Goal: Task Accomplishment & Management: Use online tool/utility

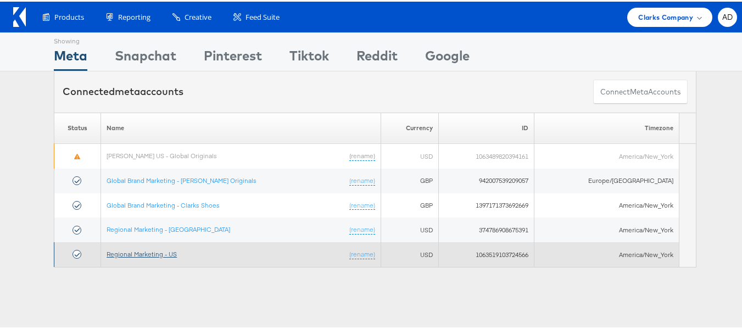
click at [160, 250] on link "Regional Marketing - US" at bounding box center [142, 252] width 70 height 8
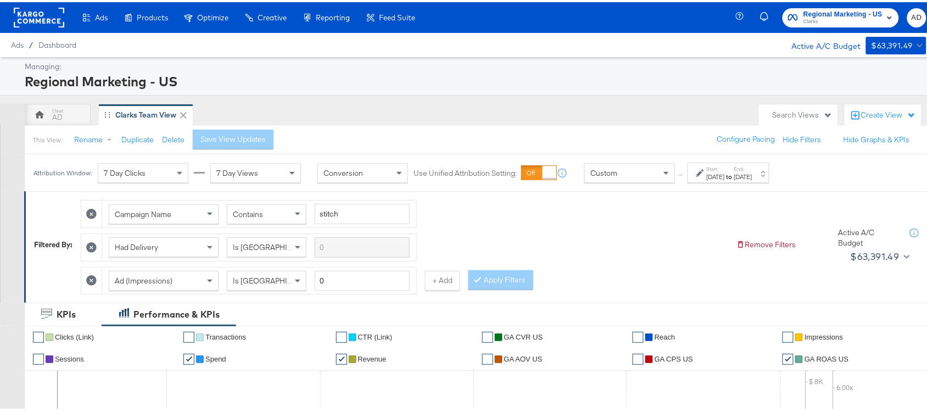
click at [753, 175] on div "Aug 10th 2025" at bounding box center [743, 174] width 18 height 9
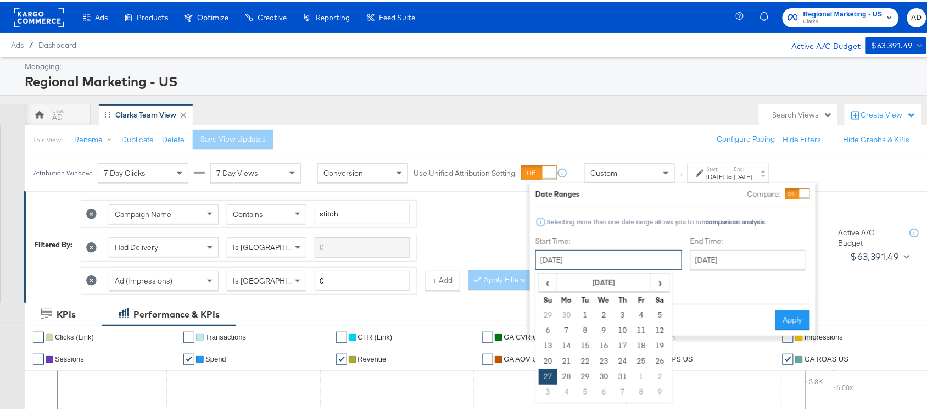
click at [589, 260] on input "July 27th 2025" at bounding box center [609, 258] width 147 height 20
click at [662, 278] on span "›" at bounding box center [660, 280] width 17 height 16
click at [544, 334] on td "3" at bounding box center [548, 328] width 19 height 15
type input "August 3rd 2025"
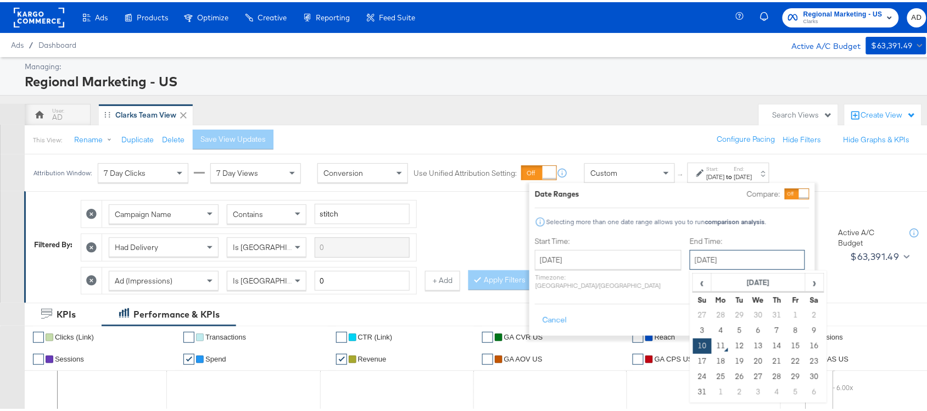
click at [731, 257] on input "August 10th 2025" at bounding box center [747, 258] width 115 height 20
click at [805, 325] on td "9" at bounding box center [814, 328] width 19 height 15
type input "August 9th 2025"
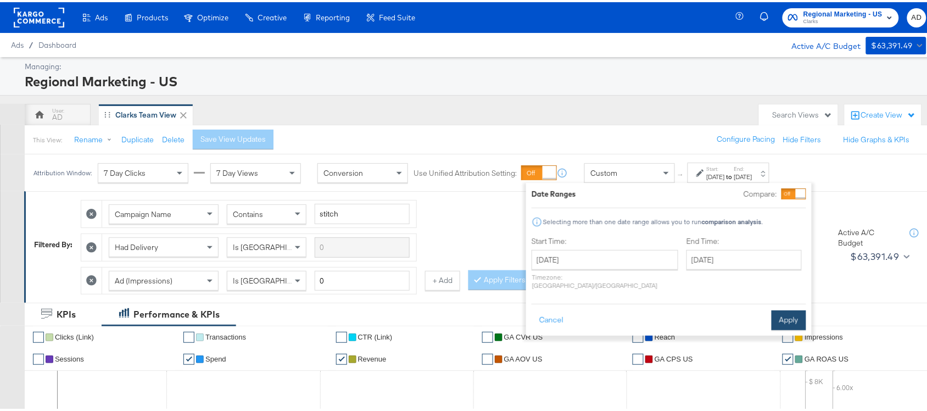
click at [786, 310] on button "Apply" at bounding box center [789, 318] width 35 height 20
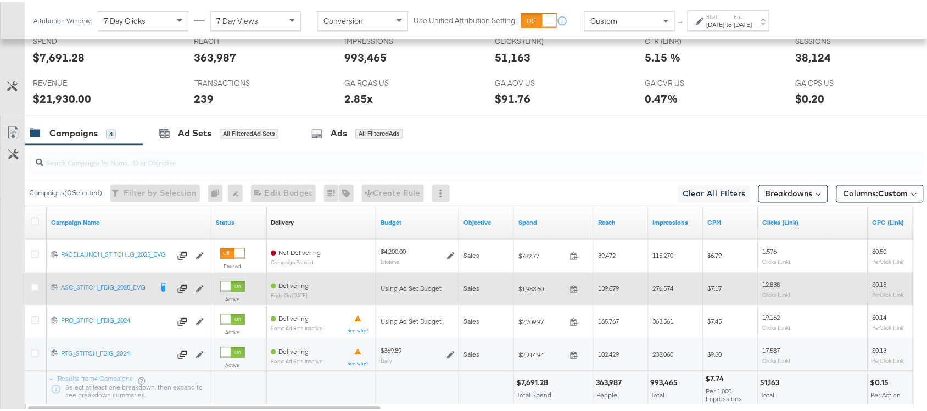
scroll to position [531, 0]
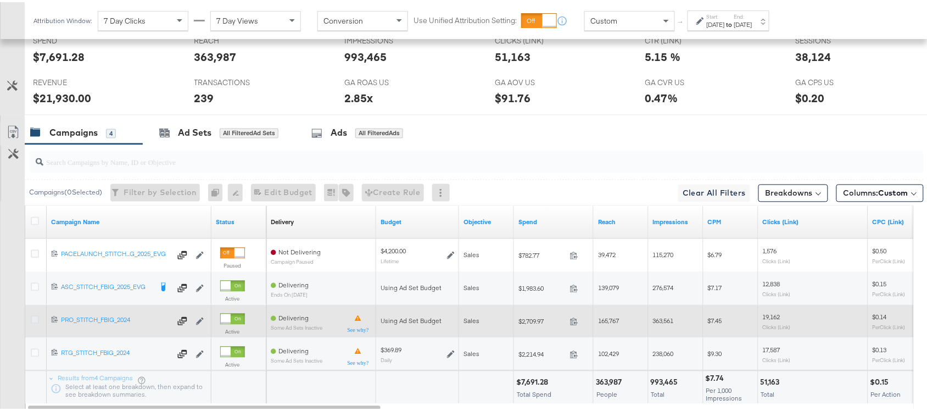
click at [34, 321] on icon at bounding box center [35, 318] width 8 height 8
click at [0, 0] on input "checkbox" at bounding box center [0, 0] width 0 height 0
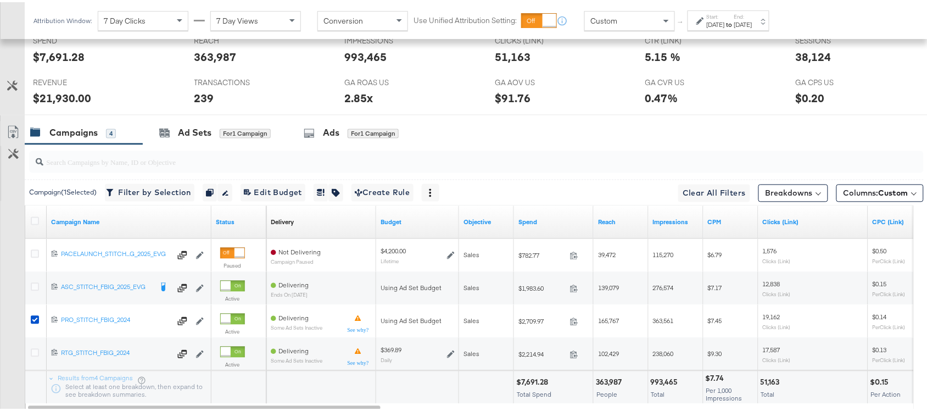
scroll to position [344, 0]
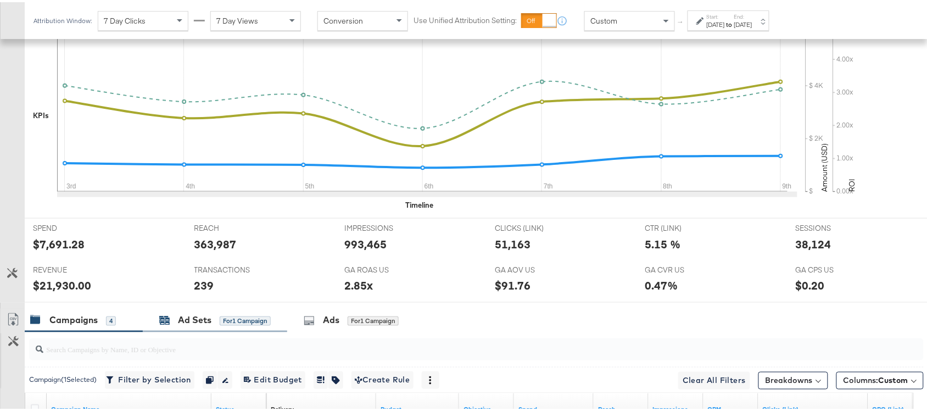
click at [190, 322] on div "Ad Sets" at bounding box center [195, 318] width 34 height 13
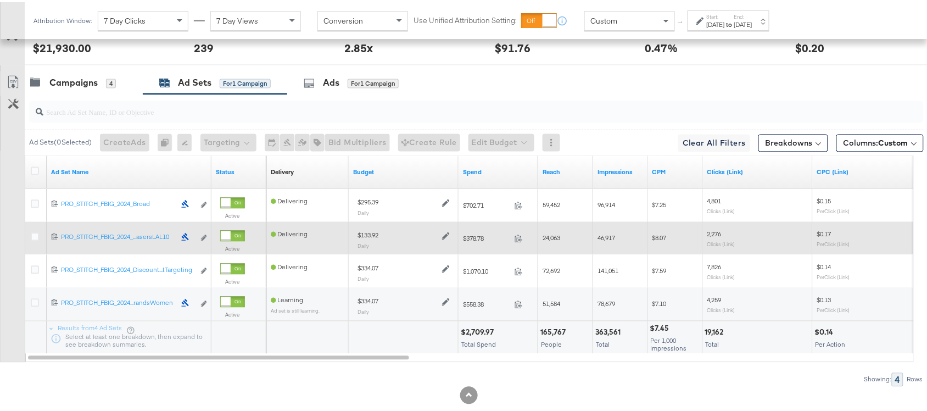
scroll to position [526, 0]
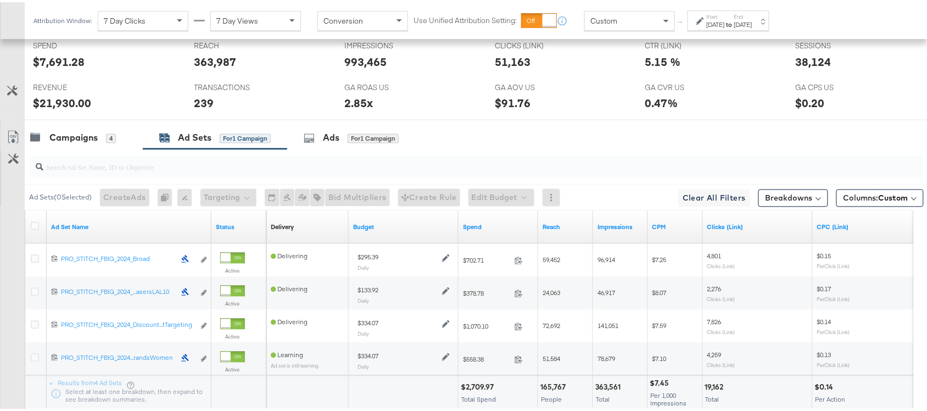
click at [127, 233] on div "Ad Set Name" at bounding box center [129, 225] width 165 height 18
click at [95, 226] on link "Ad Set Name" at bounding box center [129, 225] width 156 height 9
click at [95, 226] on link "Ad Set Name ↓" at bounding box center [129, 225] width 156 height 9
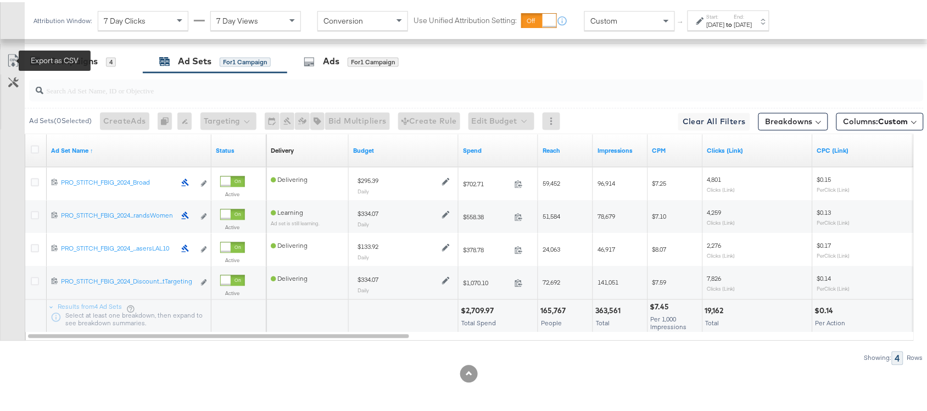
click at [17, 60] on icon at bounding box center [13, 58] width 13 height 13
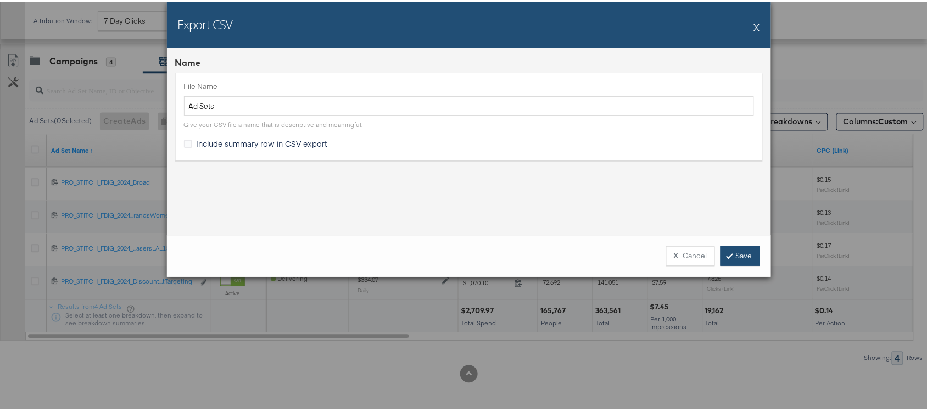
click at [738, 256] on link "Save" at bounding box center [741, 254] width 40 height 20
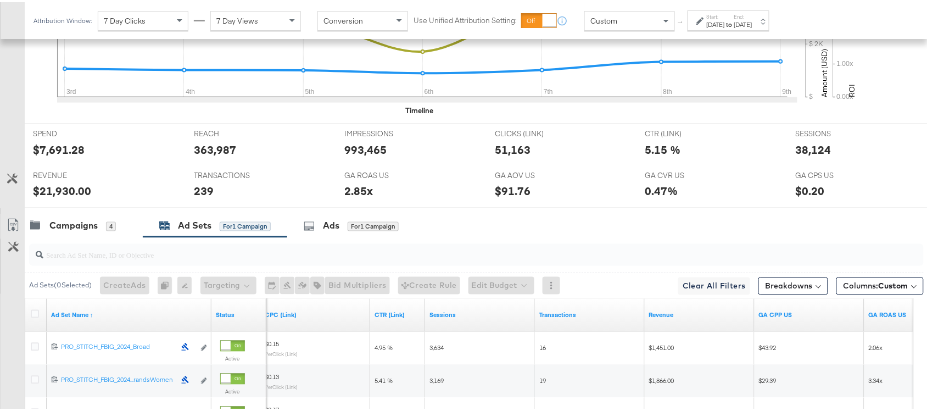
scroll to position [435, 0]
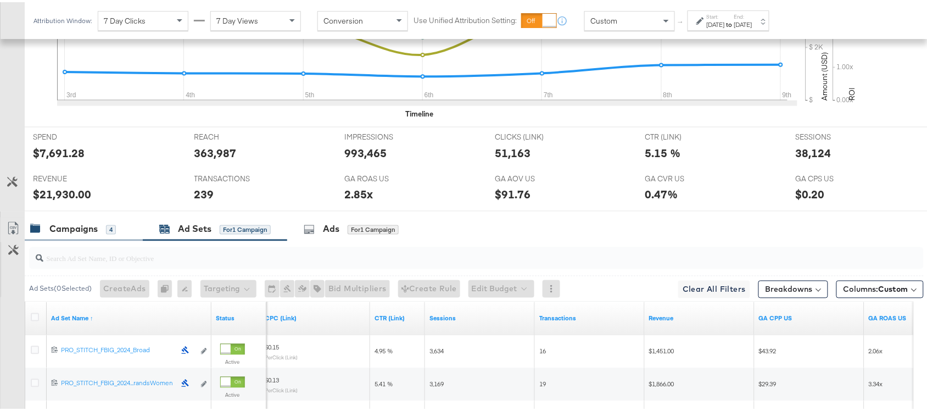
click at [77, 239] on div "Campaigns 4" at bounding box center [84, 227] width 118 height 24
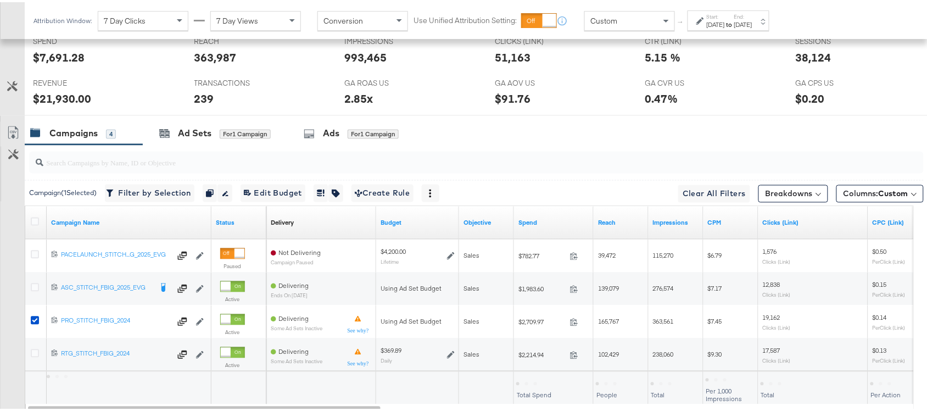
scroll to position [534, 0]
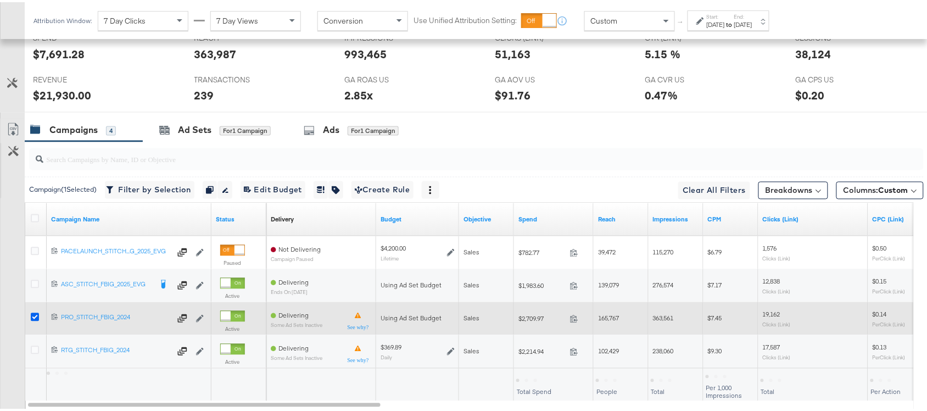
click at [35, 317] on icon at bounding box center [35, 315] width 8 height 8
click at [0, 0] on input "checkbox" at bounding box center [0, 0] width 0 height 0
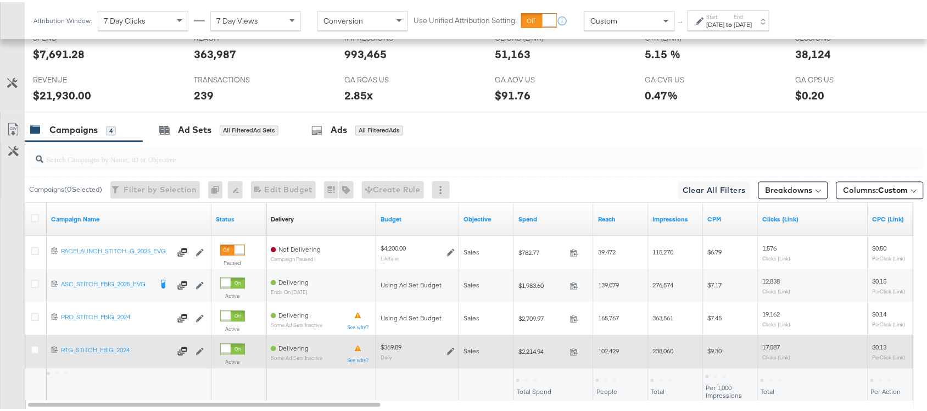
click at [35, 355] on div at bounding box center [37, 349] width 12 height 11
click at [34, 352] on icon at bounding box center [35, 348] width 8 height 8
click at [0, 0] on input "checkbox" at bounding box center [0, 0] width 0 height 0
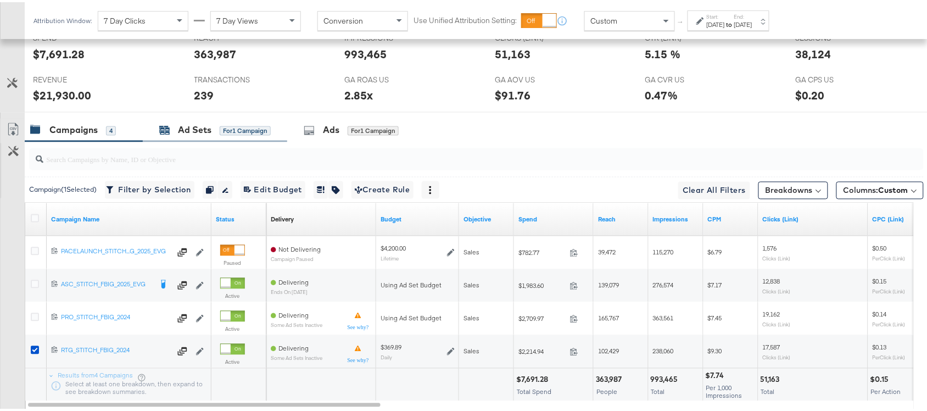
click at [204, 135] on div "Ad Sets" at bounding box center [195, 128] width 34 height 13
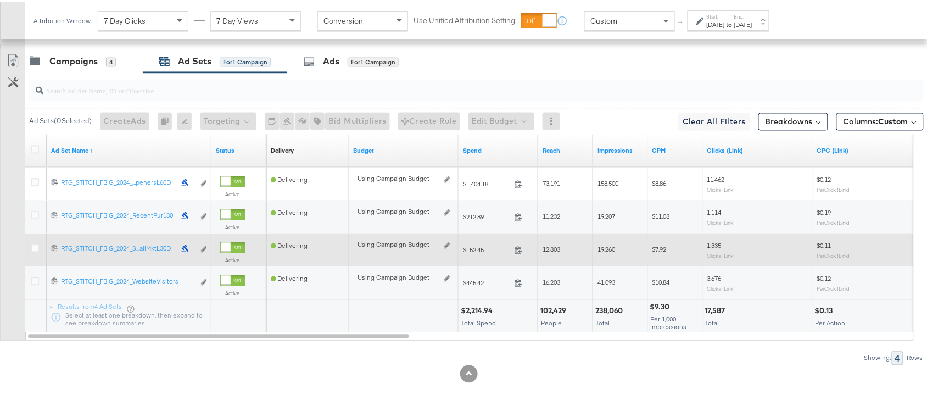
scroll to position [491, 0]
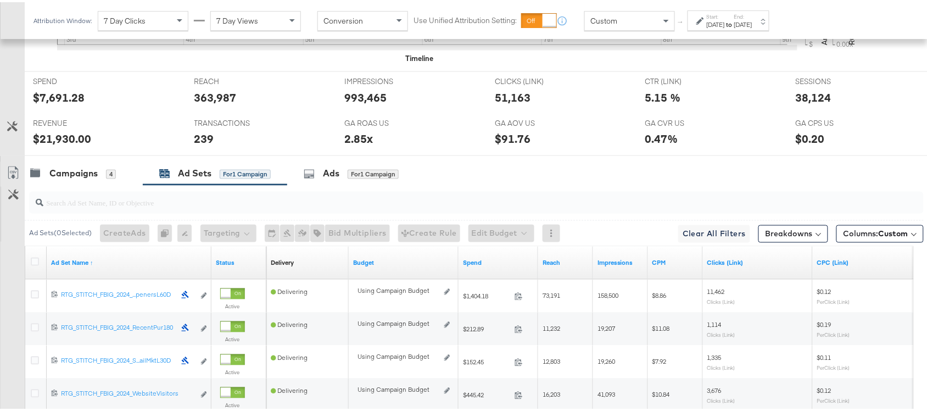
click at [761, 33] on div "Attribution Window: 7 Day Clicks 7 Day Views Conversion Use Unified Attribution…" at bounding box center [404, 18] width 759 height 37
click at [753, 24] on div "Aug 9th 2025" at bounding box center [743, 22] width 18 height 9
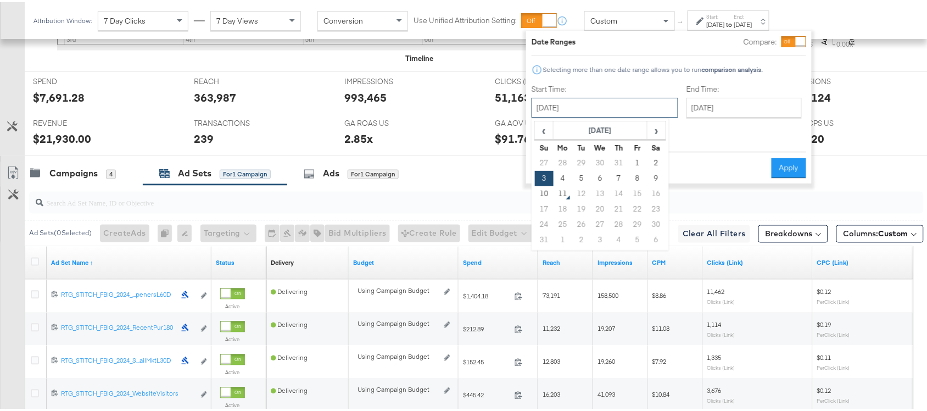
click at [604, 113] on input "August 3rd 2025" at bounding box center [605, 106] width 147 height 20
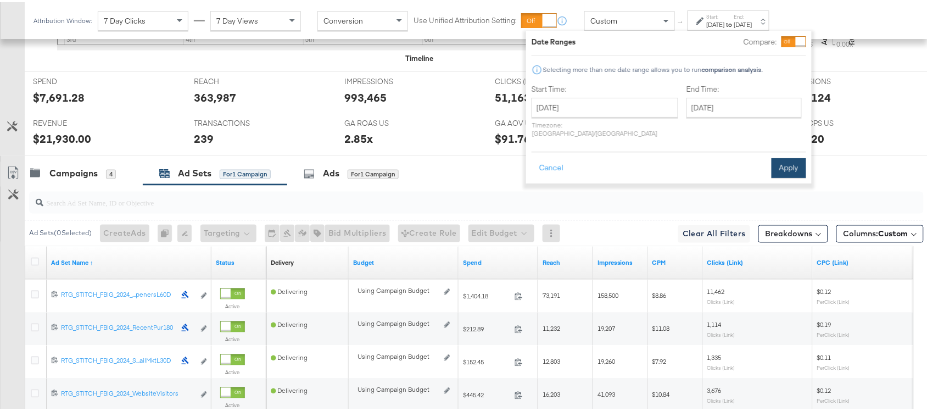
click at [789, 156] on button "Apply" at bounding box center [789, 166] width 35 height 20
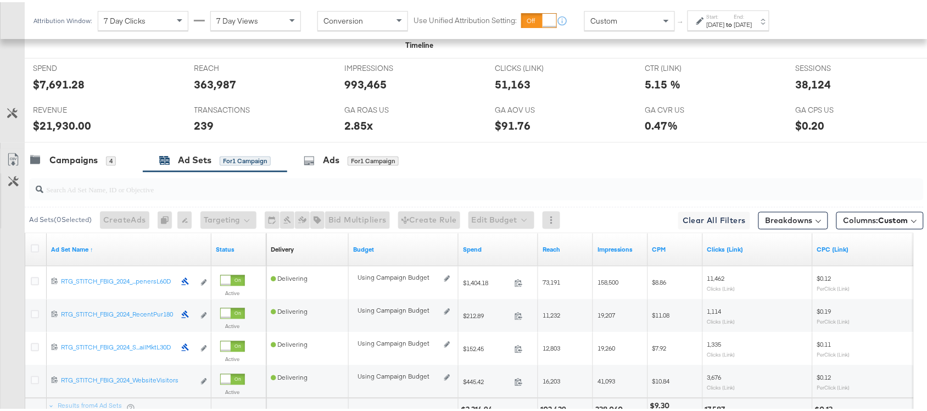
scroll to position [498, 0]
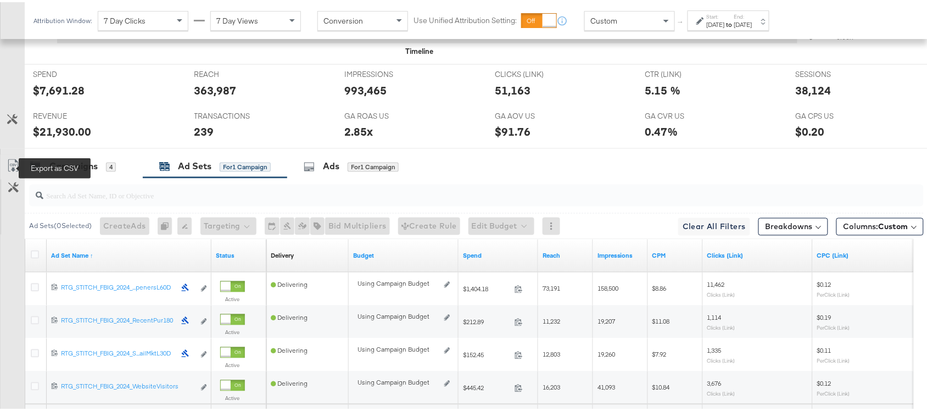
click at [10, 170] on icon at bounding box center [13, 163] width 13 height 13
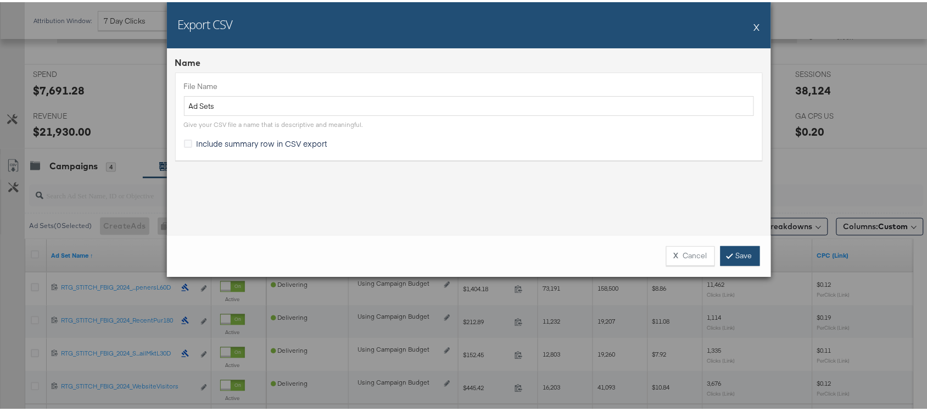
click at [730, 256] on link "Save" at bounding box center [741, 254] width 40 height 20
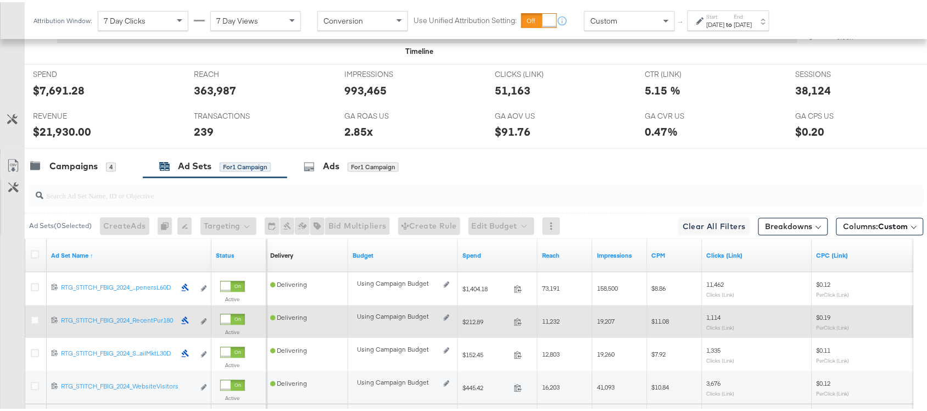
scroll to position [605, 0]
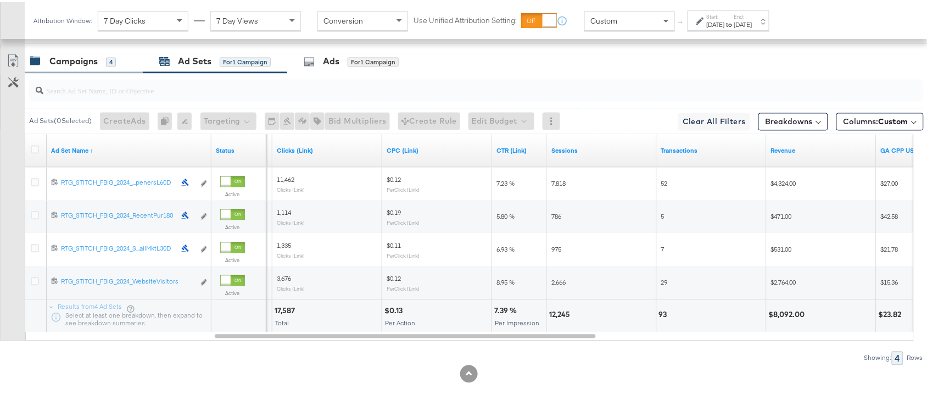
click at [73, 64] on div "Campaigns" at bounding box center [73, 59] width 48 height 13
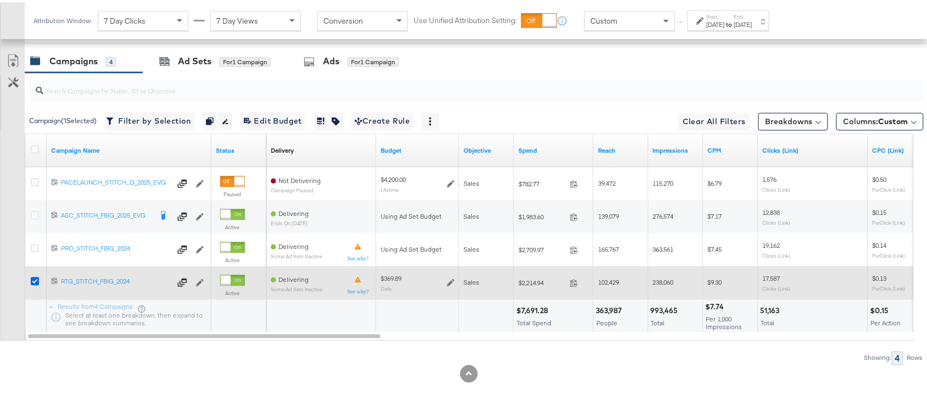
click at [33, 278] on icon at bounding box center [35, 279] width 8 height 8
click at [0, 0] on input "checkbox" at bounding box center [0, 0] width 0 height 0
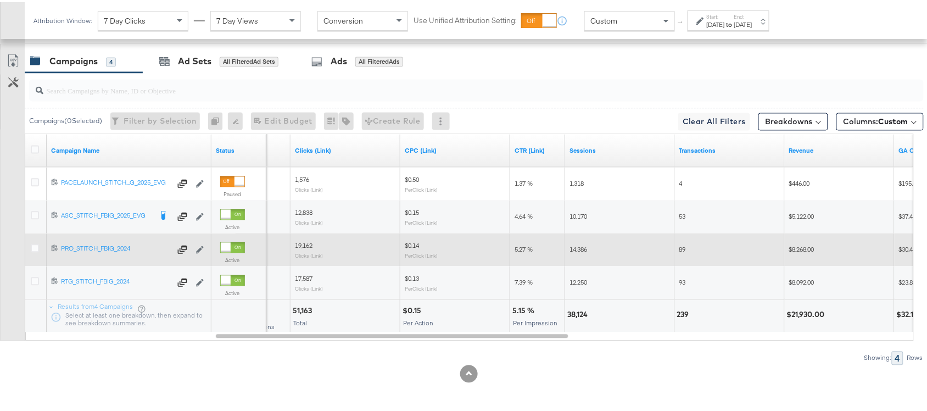
click at [38, 245] on div at bounding box center [37, 247] width 12 height 11
click at [34, 247] on icon at bounding box center [35, 246] width 8 height 8
click at [0, 0] on input "checkbox" at bounding box center [0, 0] width 0 height 0
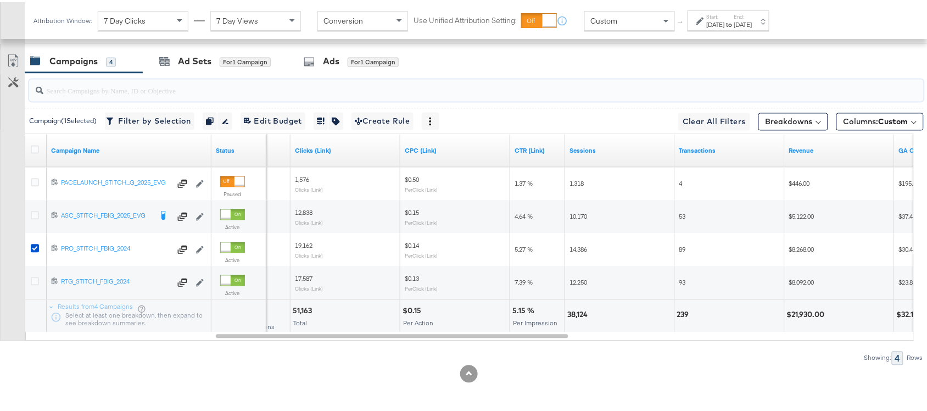
click at [184, 74] on input "search" at bounding box center [442, 84] width 799 height 21
click at [198, 55] on div "Ad Sets" at bounding box center [195, 59] width 34 height 13
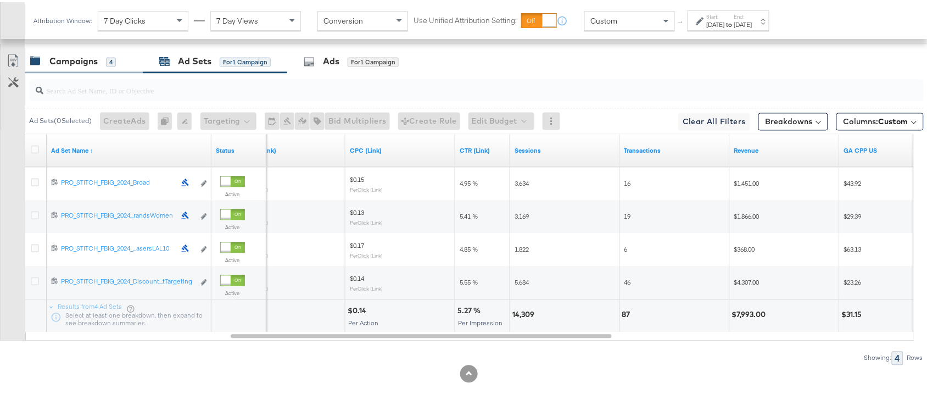
click at [73, 61] on div "Campaigns" at bounding box center [73, 59] width 48 height 13
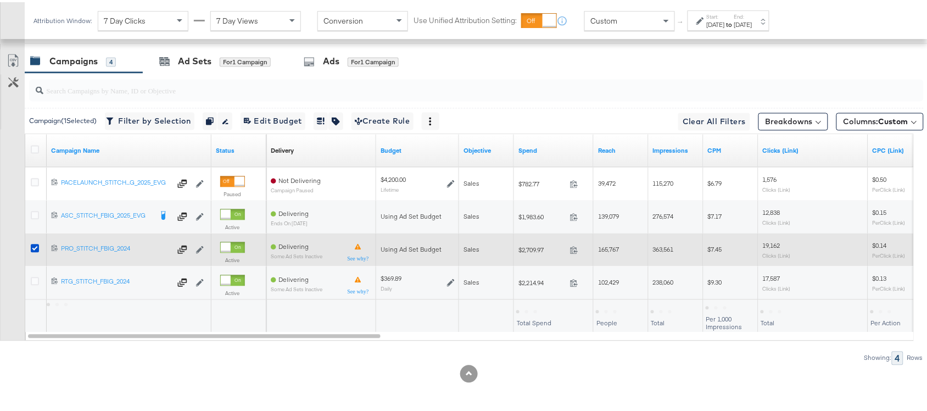
click at [35, 251] on div at bounding box center [37, 247] width 12 height 11
click at [35, 248] on icon at bounding box center [35, 246] width 8 height 8
click at [0, 0] on input "checkbox" at bounding box center [0, 0] width 0 height 0
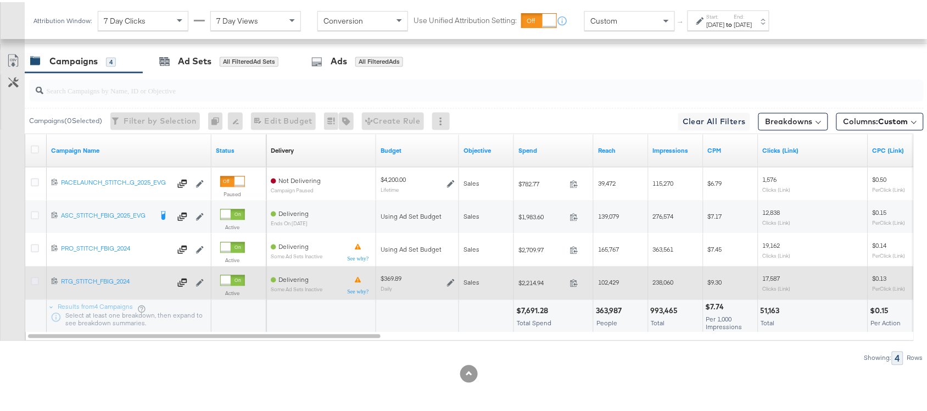
click at [33, 278] on icon at bounding box center [35, 279] width 8 height 8
click at [0, 0] on input "checkbox" at bounding box center [0, 0] width 0 height 0
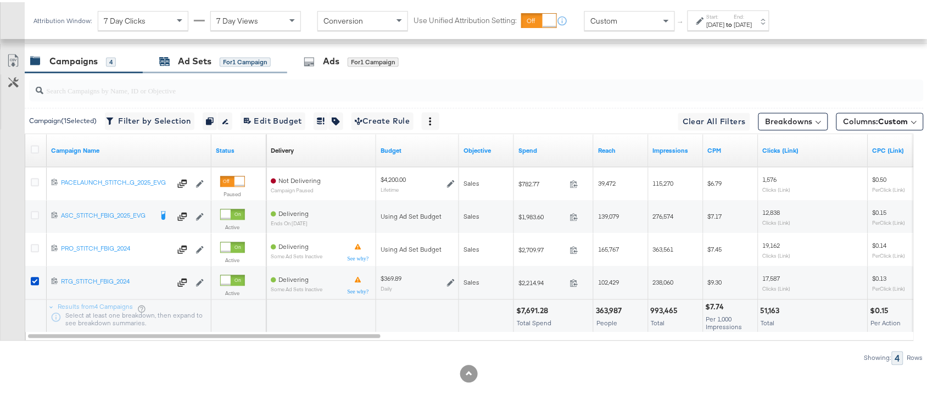
click at [188, 62] on div "Ad Sets" at bounding box center [195, 59] width 34 height 13
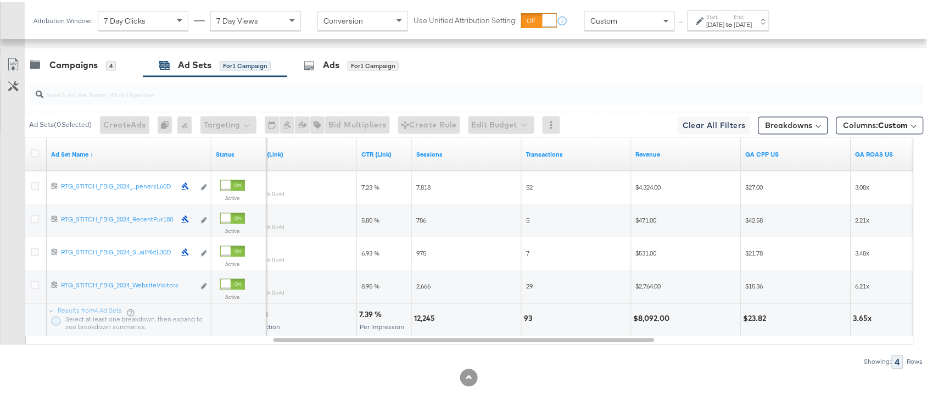
scroll to position [594, 0]
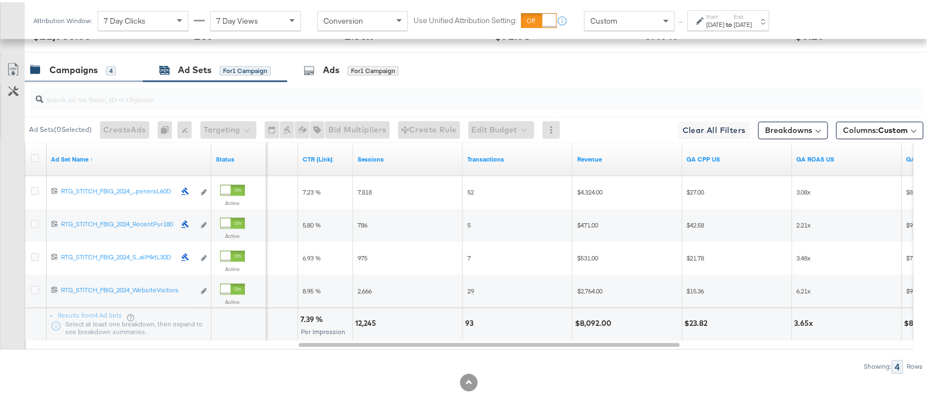
click at [88, 75] on div "Campaigns" at bounding box center [73, 68] width 48 height 13
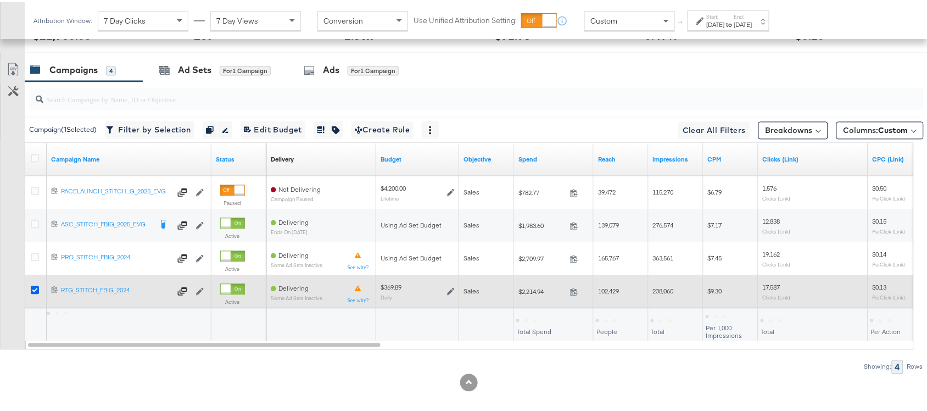
click at [32, 288] on icon at bounding box center [35, 288] width 8 height 8
click at [0, 0] on input "checkbox" at bounding box center [0, 0] width 0 height 0
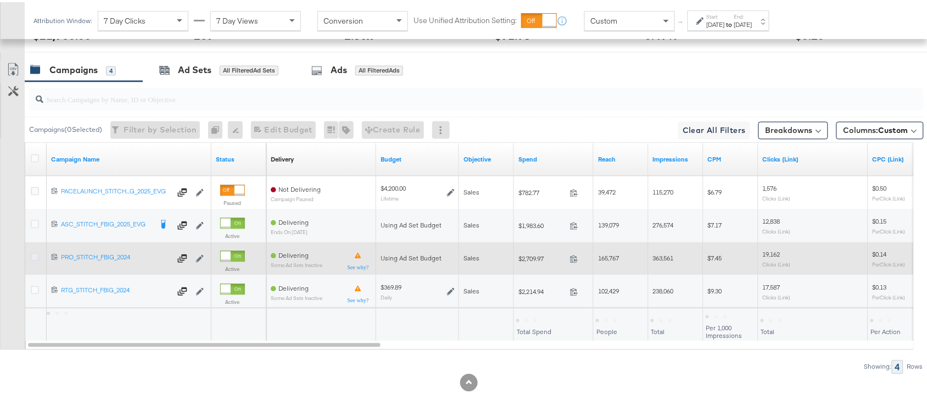
click at [34, 257] on icon at bounding box center [35, 255] width 8 height 8
click at [0, 0] on input "checkbox" at bounding box center [0, 0] width 0 height 0
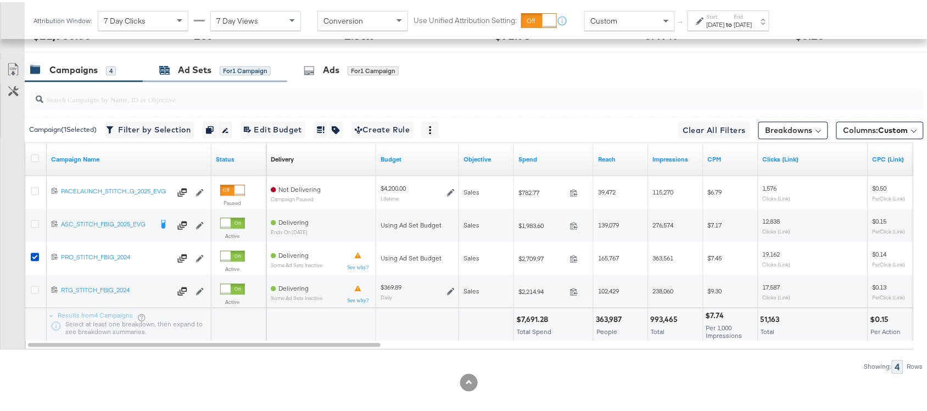
click at [187, 75] on div "Ad Sets" at bounding box center [195, 68] width 34 height 13
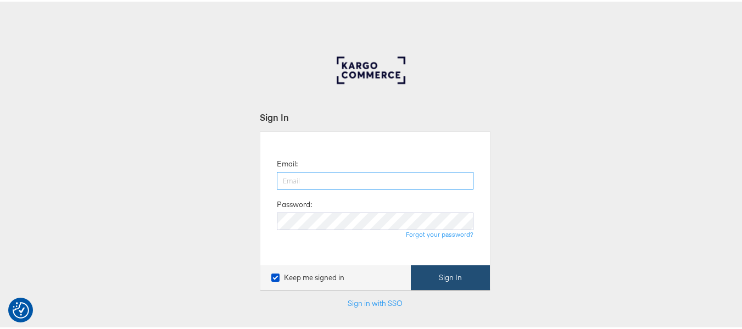
type input "[EMAIL_ADDRESS][PERSON_NAME][DOMAIN_NAME]"
click at [457, 281] on button "Sign In" at bounding box center [450, 276] width 79 height 25
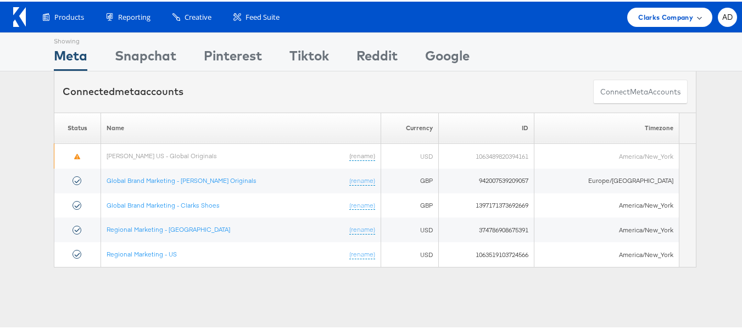
click at [670, 12] on span "Clarks Company" at bounding box center [665, 16] width 55 height 12
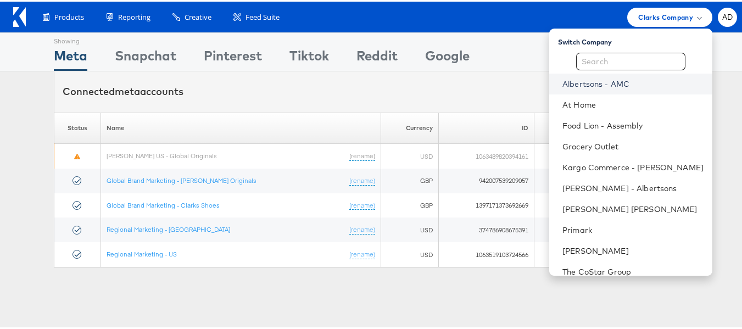
click at [585, 83] on link "Albertsons - AMC" at bounding box center [633, 82] width 141 height 11
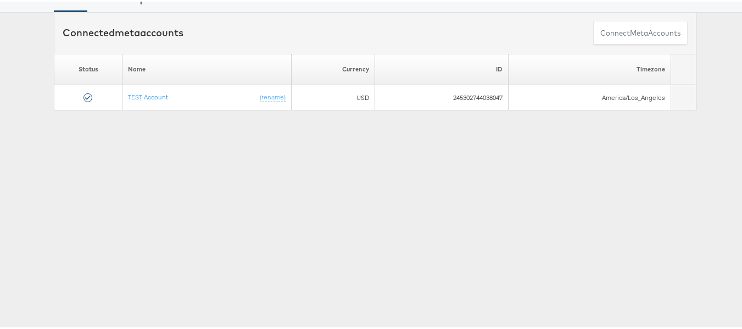
scroll to position [65, 0]
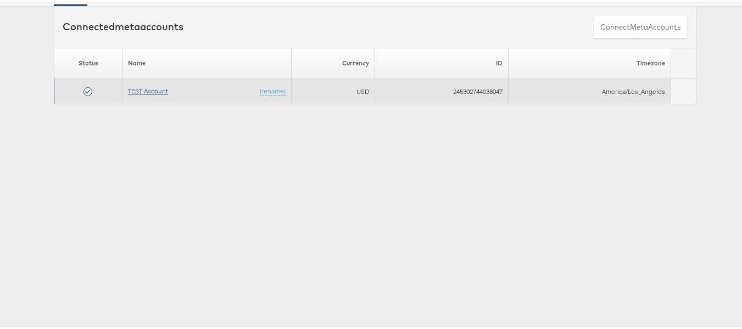
click at [146, 92] on link "TEST Account" at bounding box center [148, 89] width 40 height 8
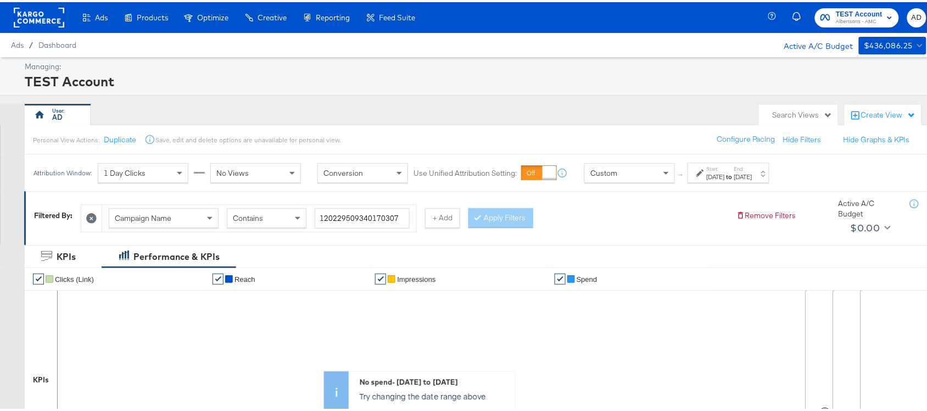
drag, startPoint x: 265, startPoint y: 8, endPoint x: 638, endPoint y: 54, distance: 375.8
click at [638, 54] on div "Ads / Dashboard Active A/C Budget $436,086.25" at bounding box center [469, 43] width 938 height 24
click at [92, 220] on icon at bounding box center [91, 216] width 10 height 10
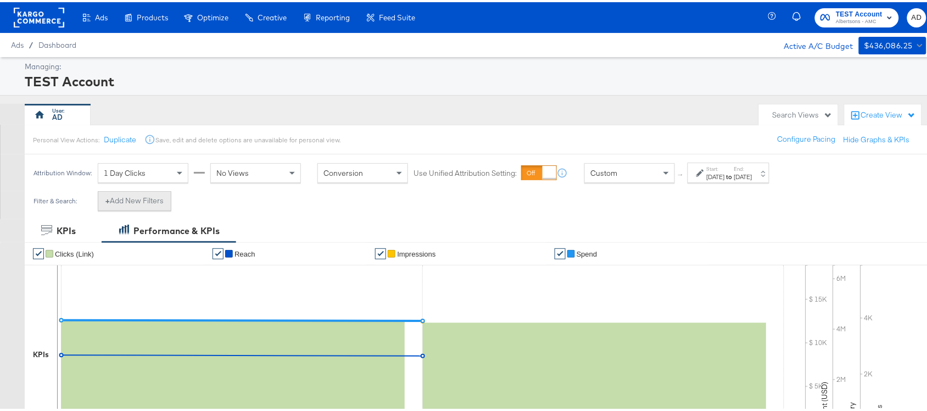
click at [122, 198] on button "+ Add New Filters" at bounding box center [135, 199] width 74 height 20
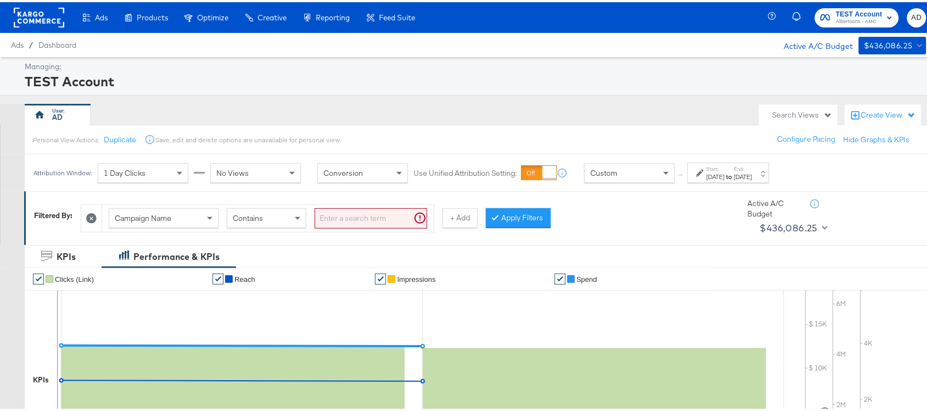
click at [90, 218] on icon at bounding box center [91, 216] width 10 height 10
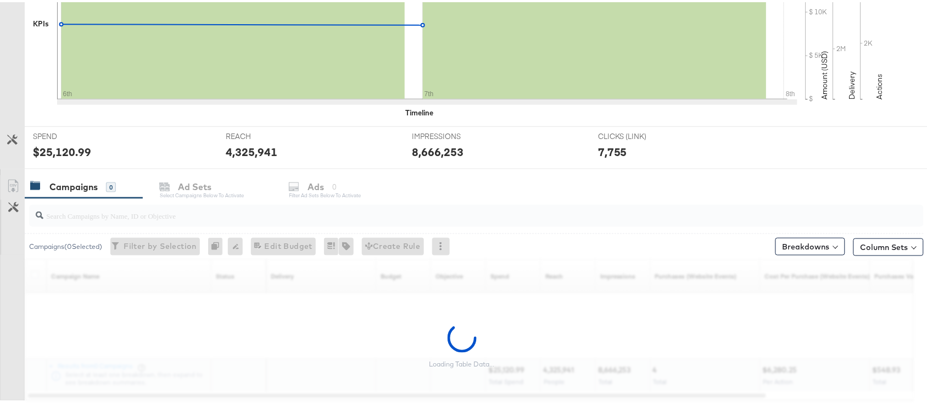
scroll to position [391, 0]
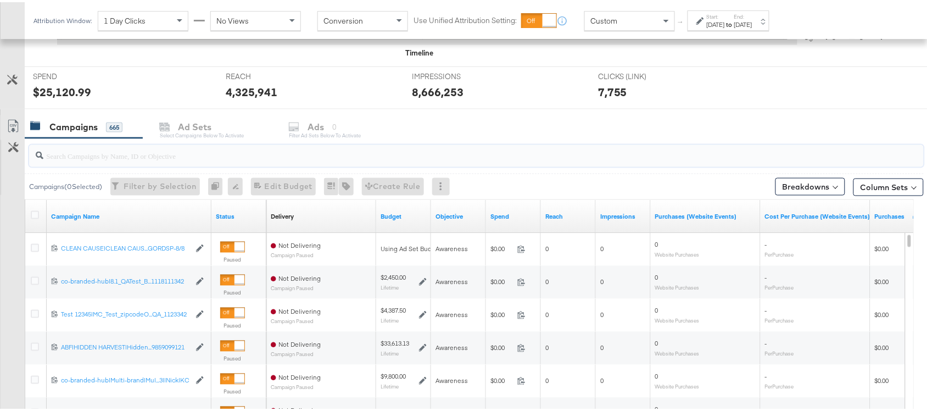
click at [112, 154] on input "search" at bounding box center [442, 148] width 799 height 21
paste input "120229509340170307"
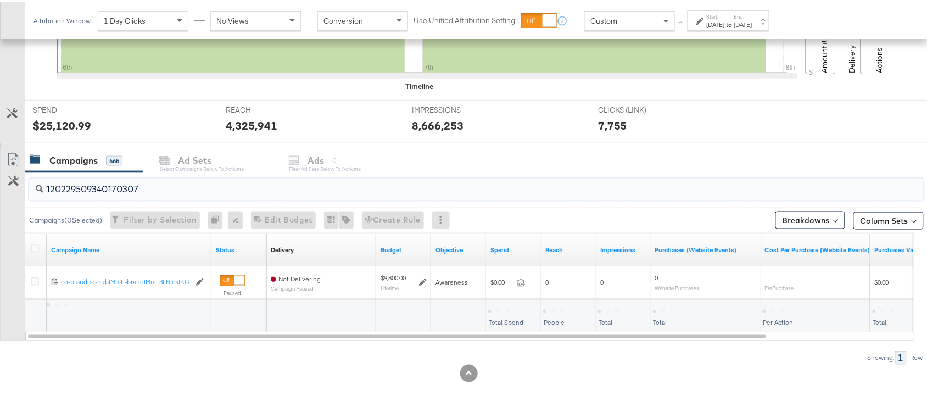
scroll to position [358, 0]
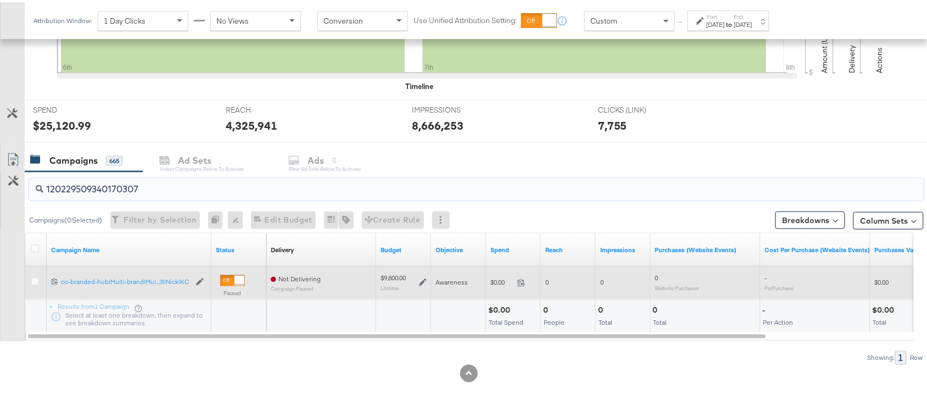
type input "120229509340170307"
click at [36, 284] on div at bounding box center [37, 280] width 12 height 11
click at [34, 283] on icon at bounding box center [35, 279] width 8 height 8
click at [0, 0] on input "checkbox" at bounding box center [0, 0] width 0 height 0
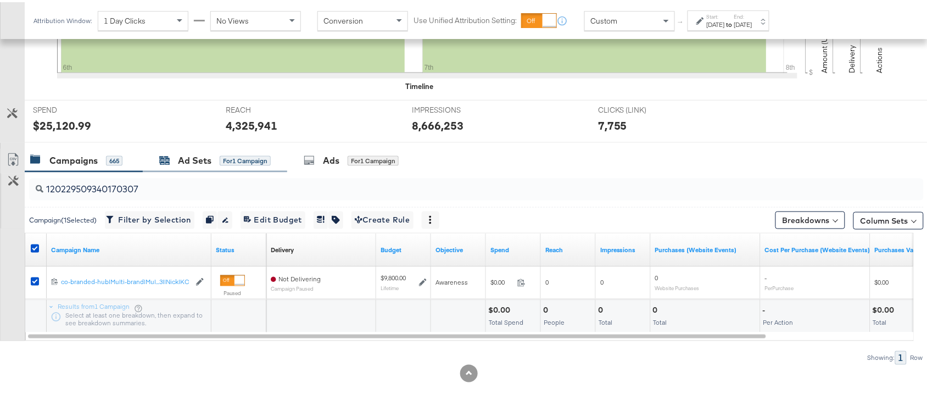
drag, startPoint x: 70, startPoint y: 1, endPoint x: 186, endPoint y: 157, distance: 194.8
click at [186, 157] on div "Ad Sets" at bounding box center [195, 158] width 34 height 13
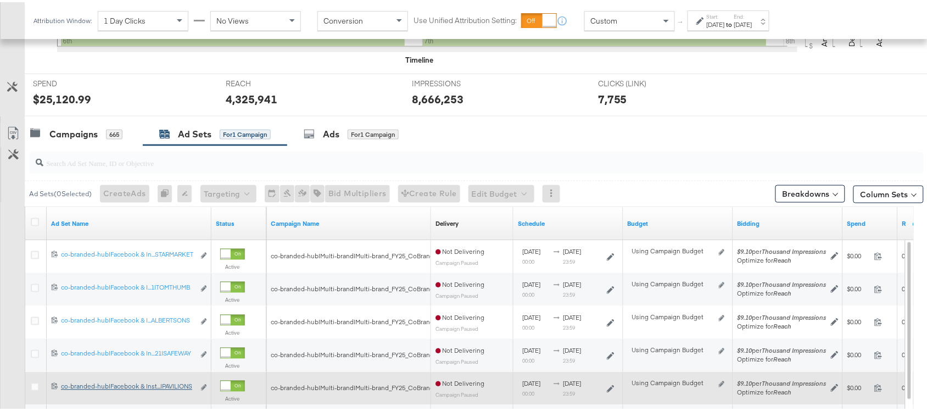
scroll to position [383, 0]
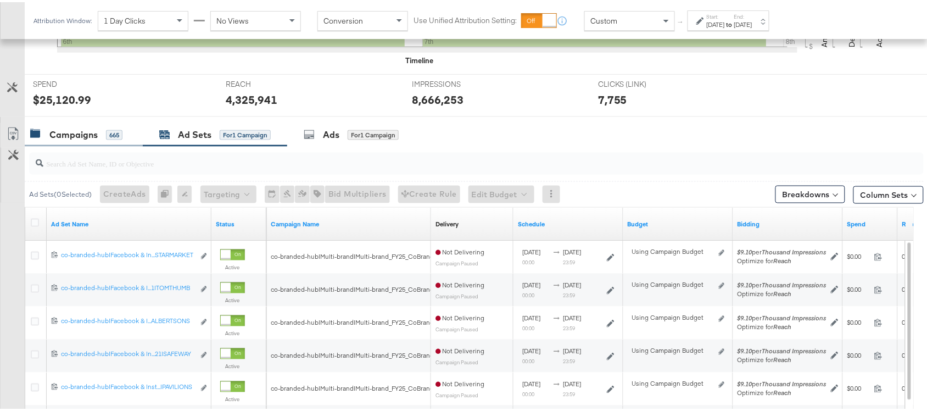
click at [52, 143] on div "Campaigns 665" at bounding box center [84, 133] width 118 height 24
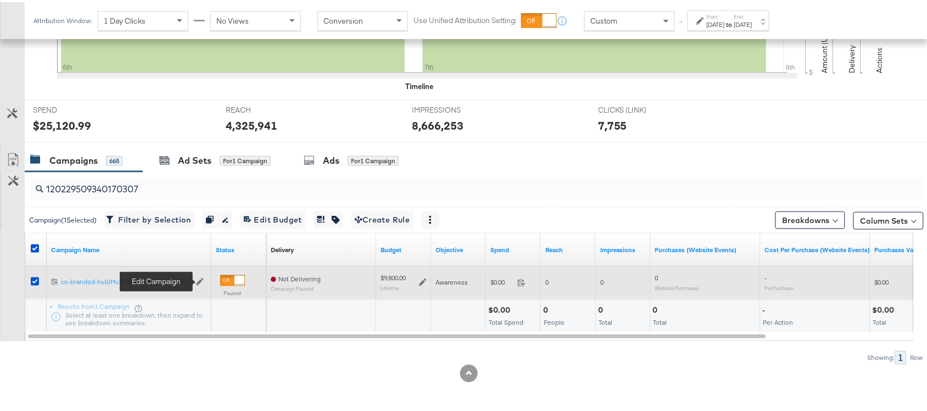
click at [199, 277] on icon at bounding box center [200, 280] width 8 height 8
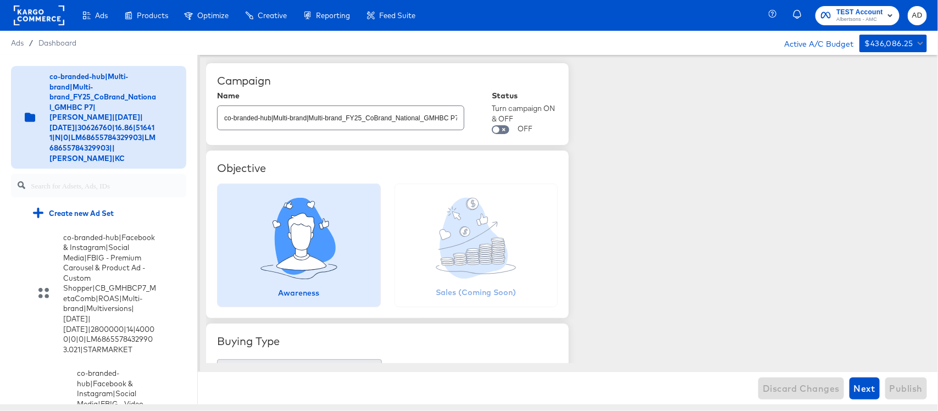
scroll to position [3313, 0]
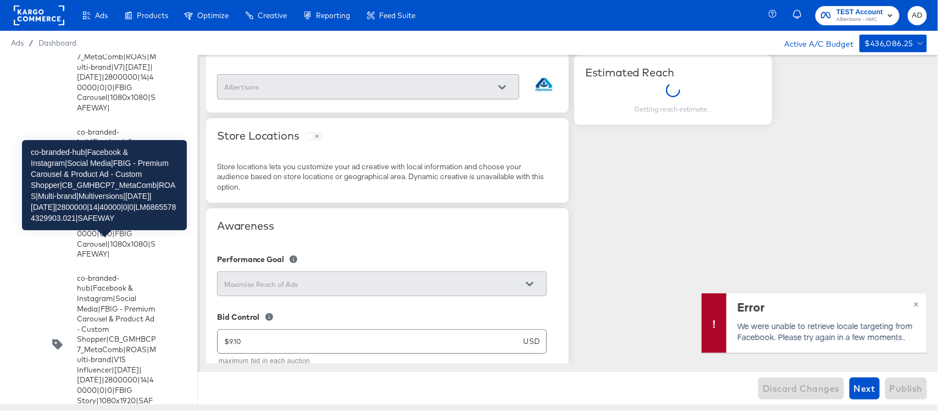
scroll to position [4833, 0]
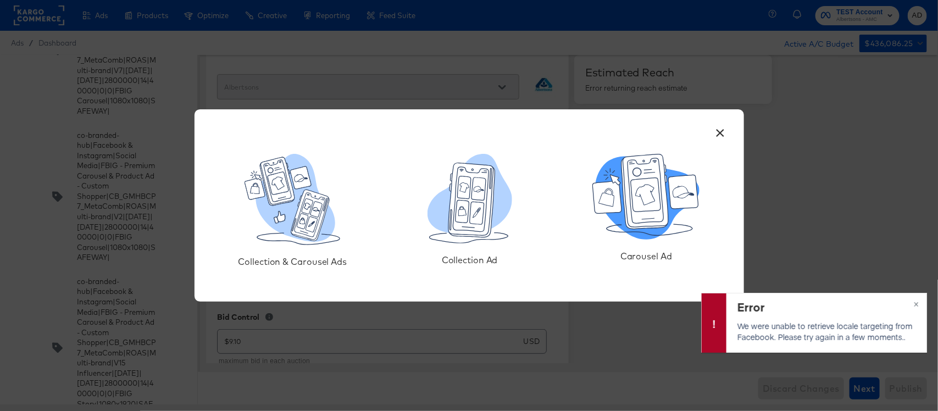
click at [653, 205] on icon at bounding box center [646, 195] width 30 height 34
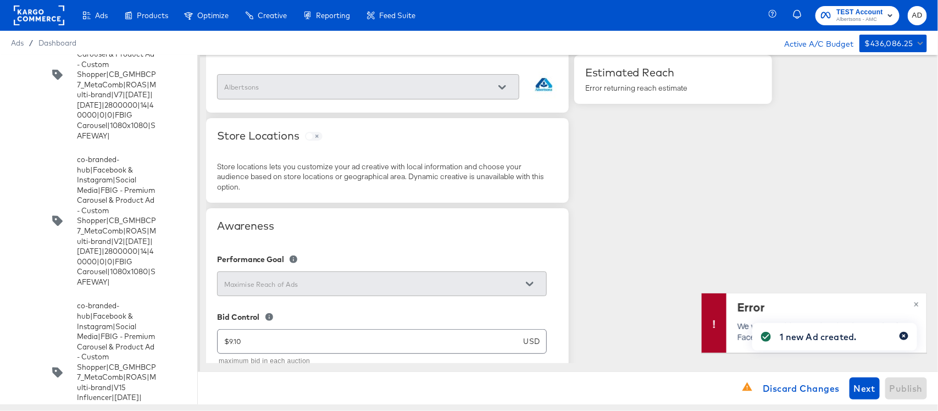
click at [903, 335] on icon "button" at bounding box center [903, 336] width 3 height 3
click at [913, 309] on button "×" at bounding box center [916, 303] width 20 height 20
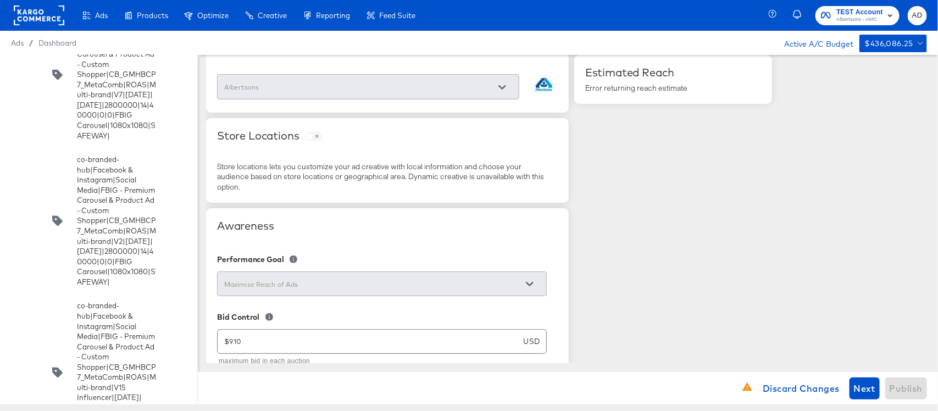
scroll to position [0, 0]
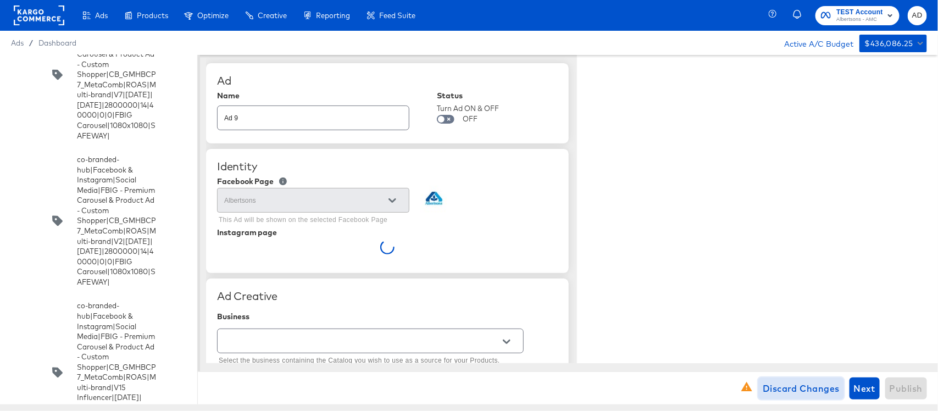
click at [811, 390] on span "Discard Changes" at bounding box center [800, 388] width 77 height 15
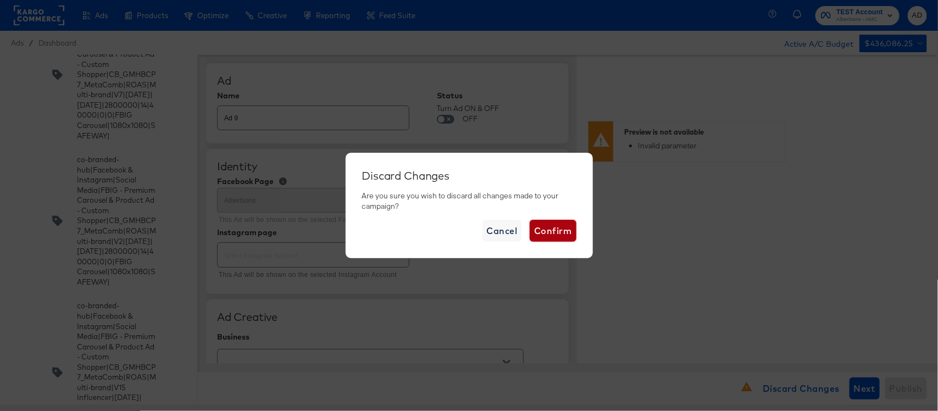
click at [555, 235] on span "Confirm" at bounding box center [552, 230] width 37 height 15
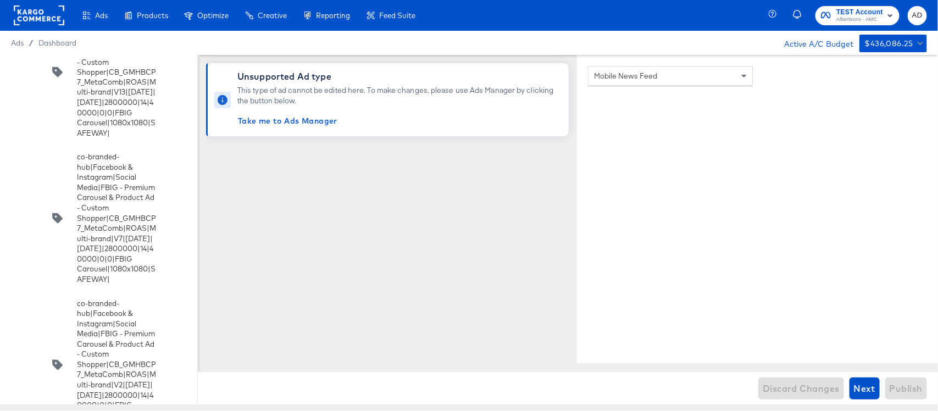
scroll to position [4663, 0]
click at [0, 0] on input "checkbox" at bounding box center [0, 0] width 0 height 0
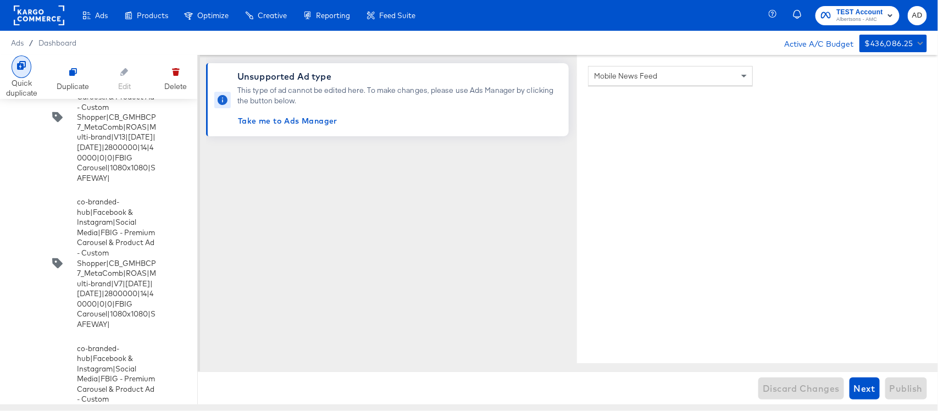
click at [18, 66] on icon at bounding box center [21, 65] width 9 height 9
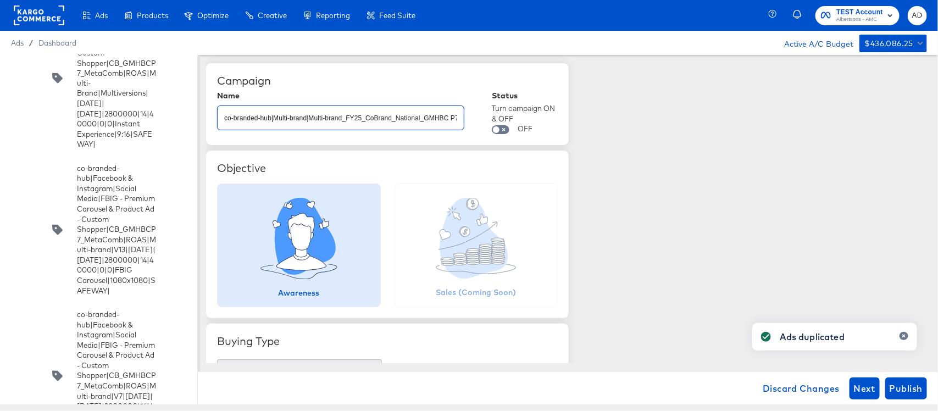
click at [370, 121] on input "co-branded-hub|Multi-brand|Multi-brand_FY25_CoBrand_National_GMHBC P7|[PERSON_N…" at bounding box center [341, 114] width 246 height 24
click at [439, 124] on input "co-branded-hub|Multi-brand|Multi-brand_FY25_CoBrand_National_GMHBC P7|[PERSON_N…" at bounding box center [341, 114] width 246 height 24
click at [446, 121] on input "co-branded-hub|Multi-brand|Multi-brand_FY25_CoBrand_National_GMHBC P7|[PERSON_N…" at bounding box center [341, 114] width 246 height 24
click at [396, 121] on input "co-branded-hub|Multi-brand|Multi-brand_FY25_CoBrand_National_GMHBC P7|[PERSON_N…" at bounding box center [341, 114] width 246 height 24
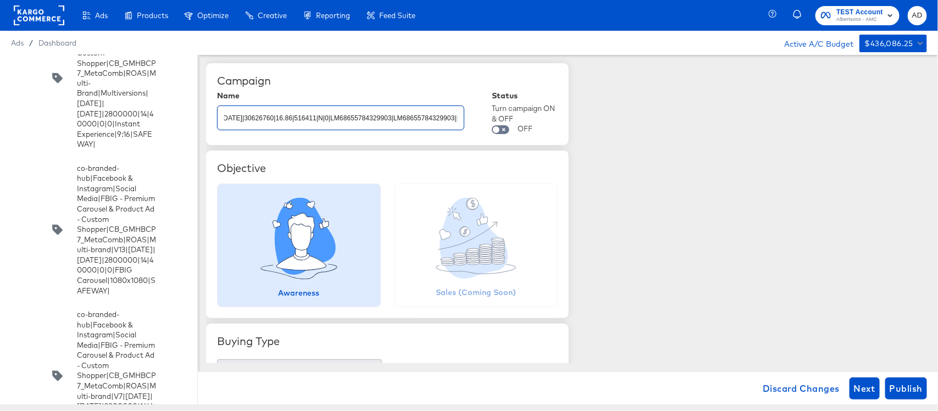
click at [396, 121] on input "co-branded-hub|Multi-brand|Multi-brand_FY25_CoBrand_National_GMHBC P7|[PERSON_N…" at bounding box center [341, 114] width 246 height 24
click at [660, 152] on div "Campaign Name co-branded-hub|Multi-brand|Multi-brand_FY25_CoBrand_National_GMHB…" at bounding box center [572, 209] width 732 height 308
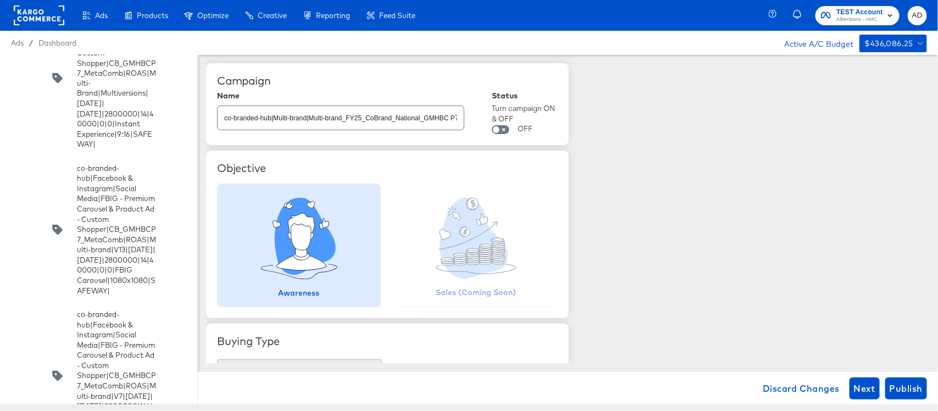
scroll to position [3313, 0]
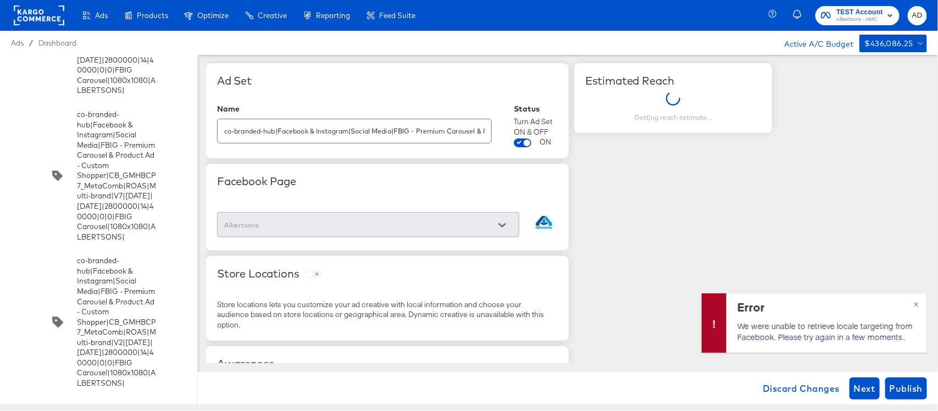
scroll to position [5127, 0]
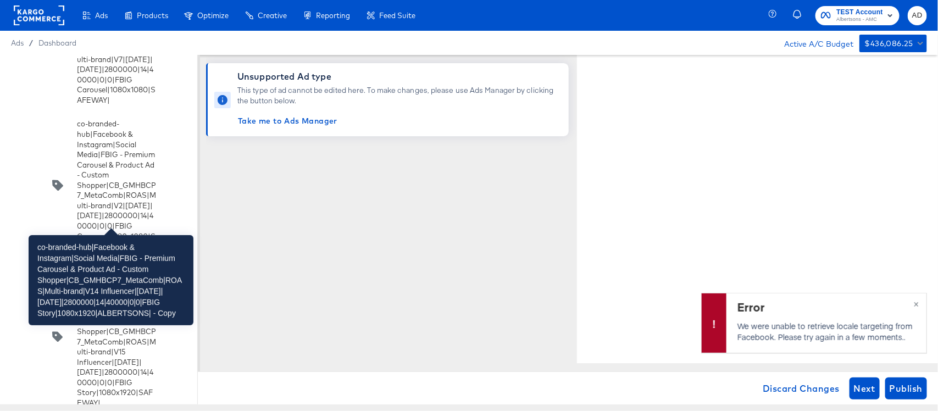
scroll to position [4996, 0]
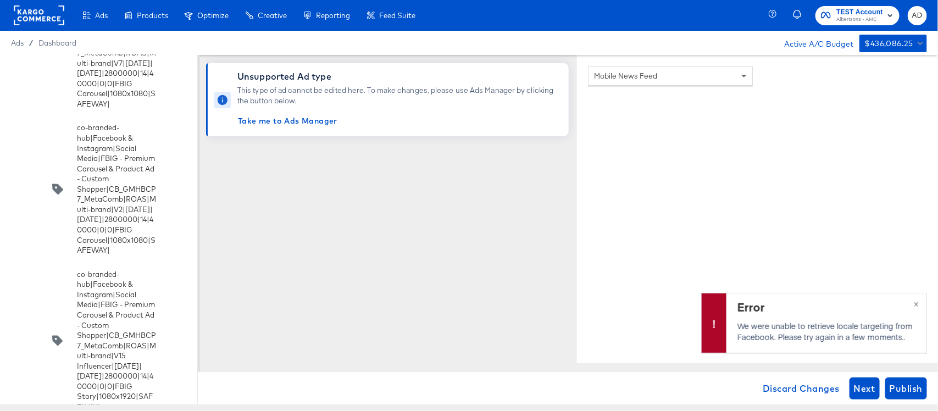
click at [915, 303] on span "×" at bounding box center [916, 303] width 5 height 13
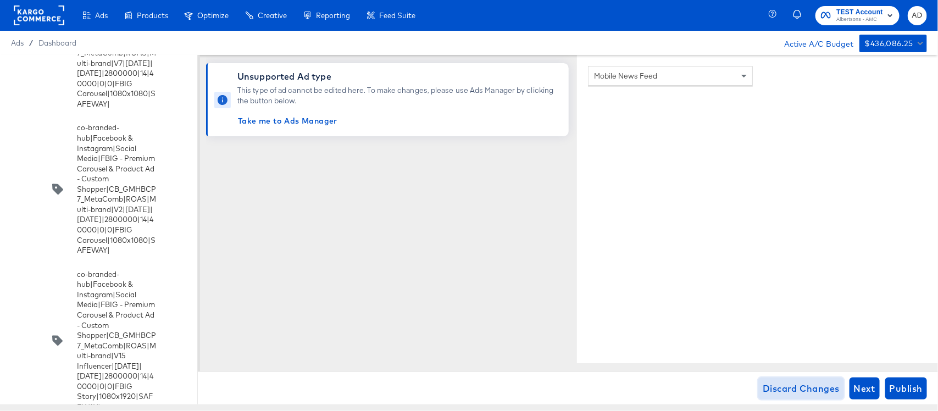
click at [798, 390] on span "Discard Changes" at bounding box center [800, 388] width 77 height 15
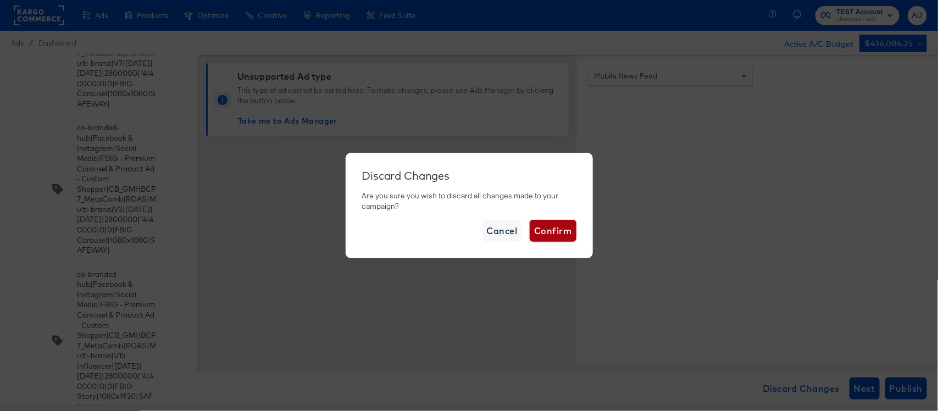
click at [542, 230] on span "Confirm" at bounding box center [552, 230] width 37 height 15
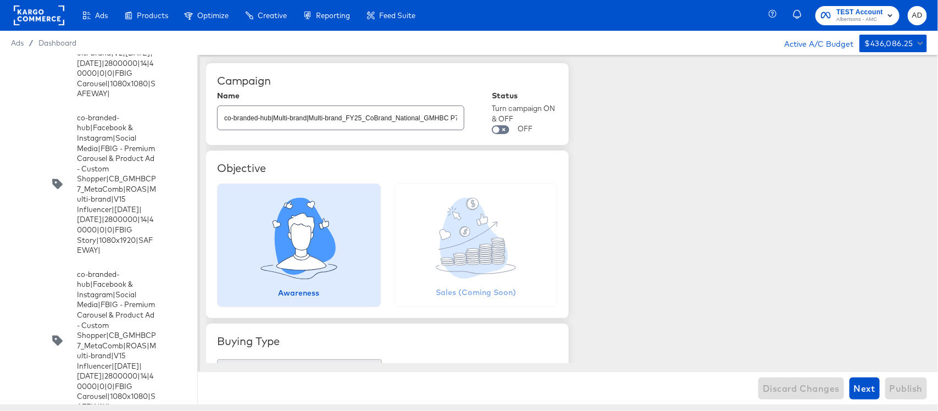
scroll to position [3990, 0]
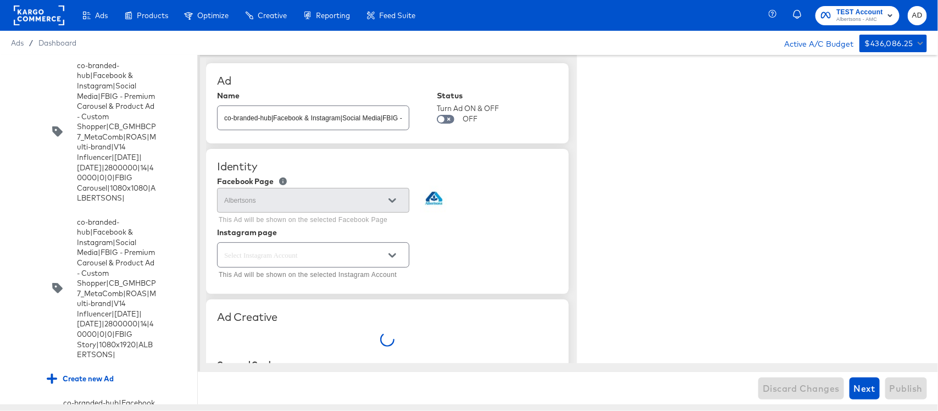
click at [0, 0] on input "checkbox" at bounding box center [0, 0] width 0 height 0
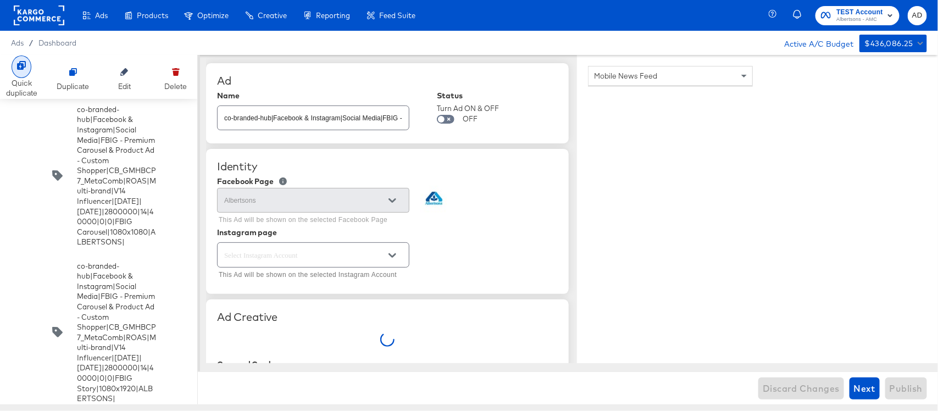
type textarea "x"
click at [20, 73] on div at bounding box center [22, 66] width 20 height 23
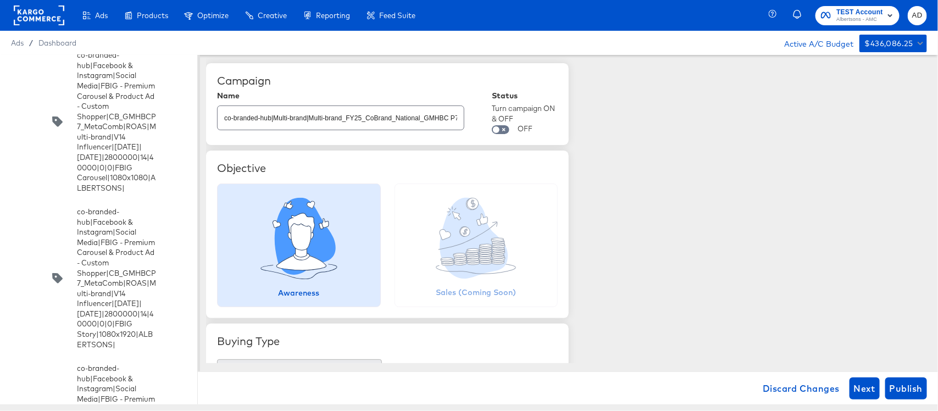
scroll to position [5002, 0]
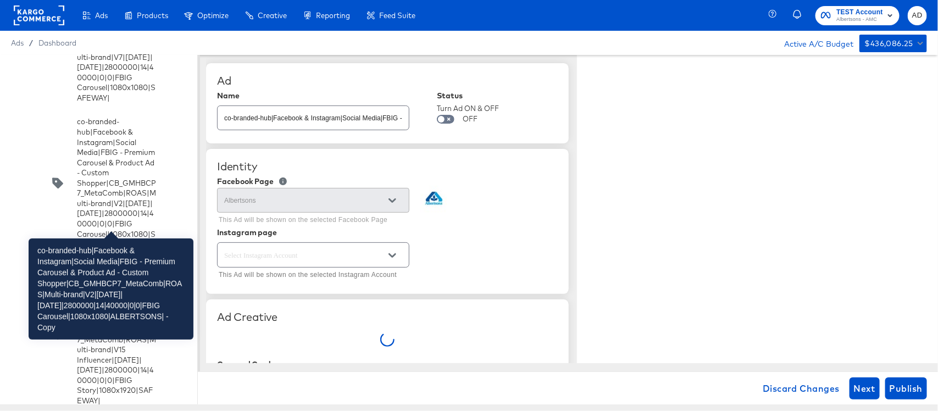
type textarea "x"
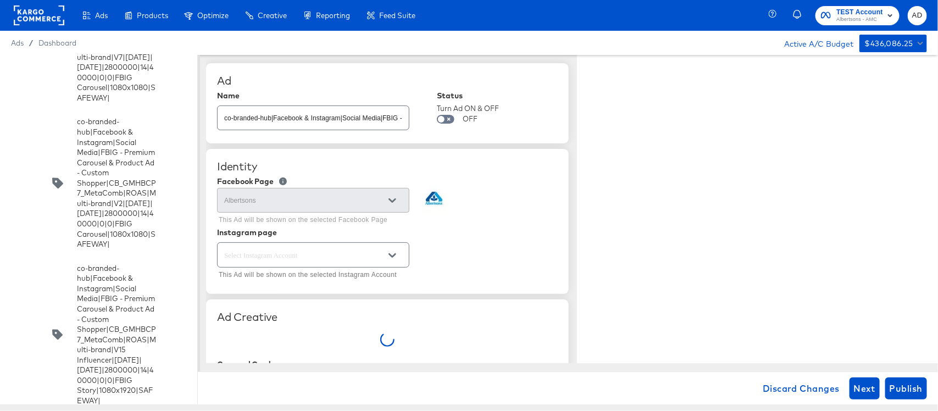
type textarea "x"
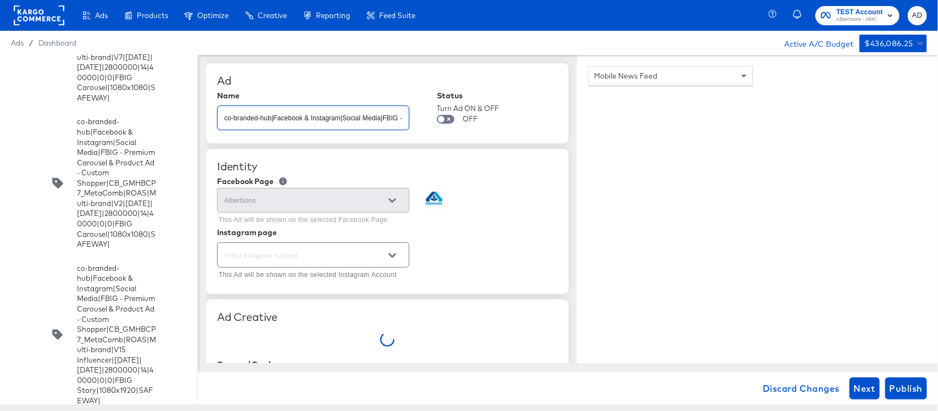
type textarea "x"
click at [333, 119] on input "co-branded-hub|Facebook & Instagram|Social Media|FBIG - Premium Carousel & Prod…" at bounding box center [313, 114] width 191 height 24
click at [387, 119] on input "co-branded-hub|Facebook & Instagram|Social Media|FBIG - Premium Carousel & Prod…" at bounding box center [313, 114] width 191 height 24
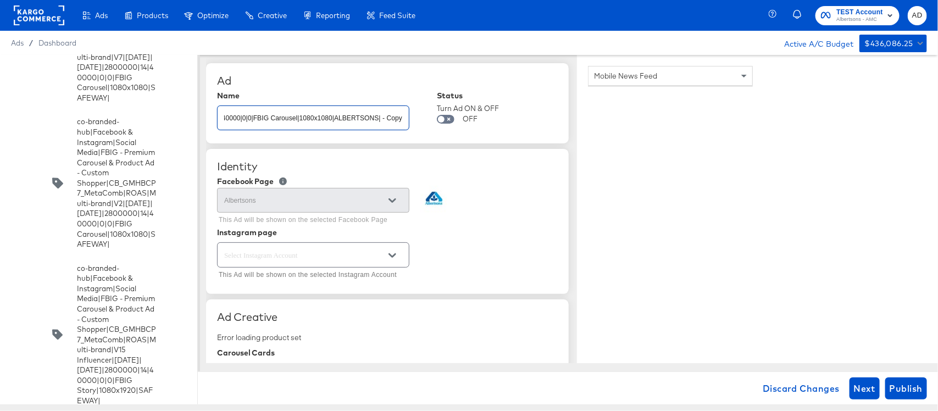
click at [387, 119] on input "co-branded-hub|Facebook & Instagram|Social Media|FBIG - Premium Carousel & Prod…" at bounding box center [313, 114] width 191 height 24
click at [381, 201] on div at bounding box center [392, 200] width 23 height 16
type input "TEST"
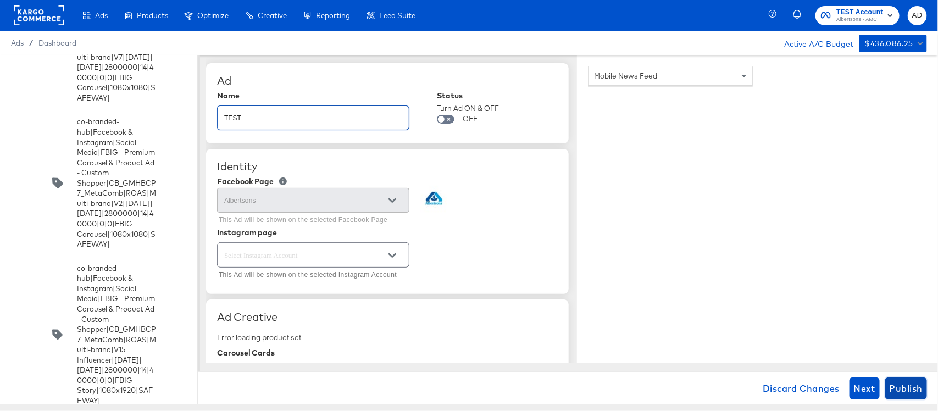
type textarea "x"
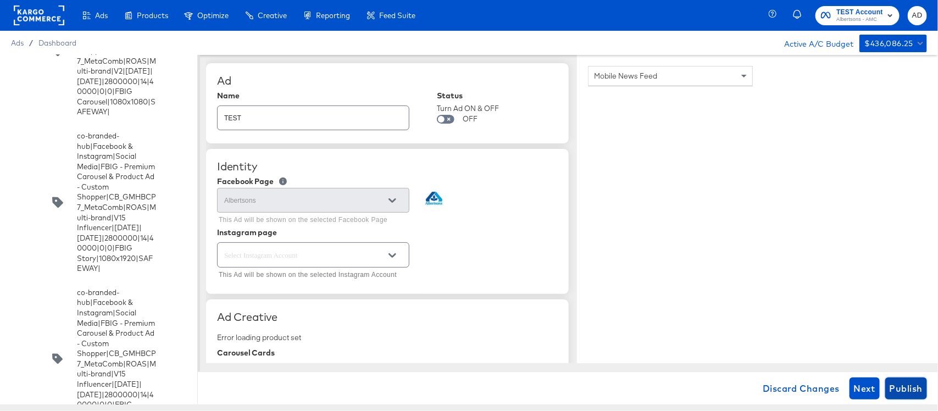
scroll to position [4839, 0]
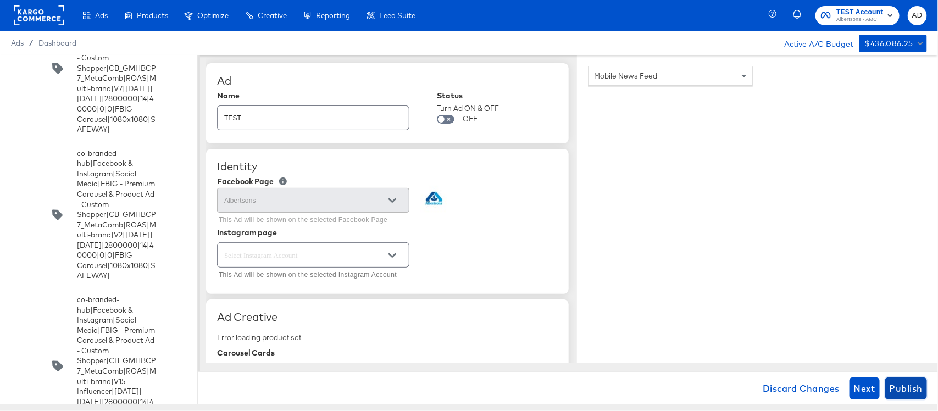
click at [915, 394] on span "Publish" at bounding box center [905, 388] width 33 height 15
type textarea "x"
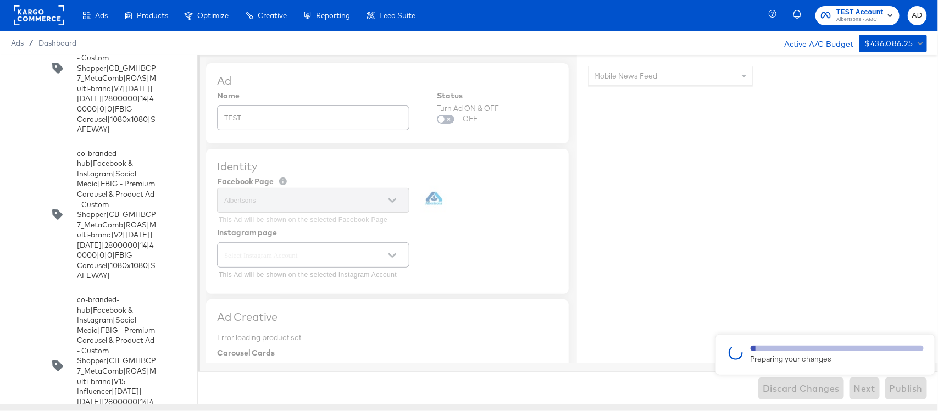
click at [25, 14] on rect at bounding box center [39, 15] width 51 height 20
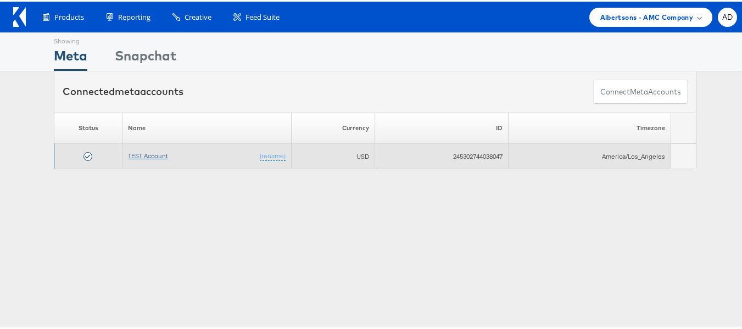
click at [147, 155] on link "TEST Account" at bounding box center [148, 154] width 40 height 8
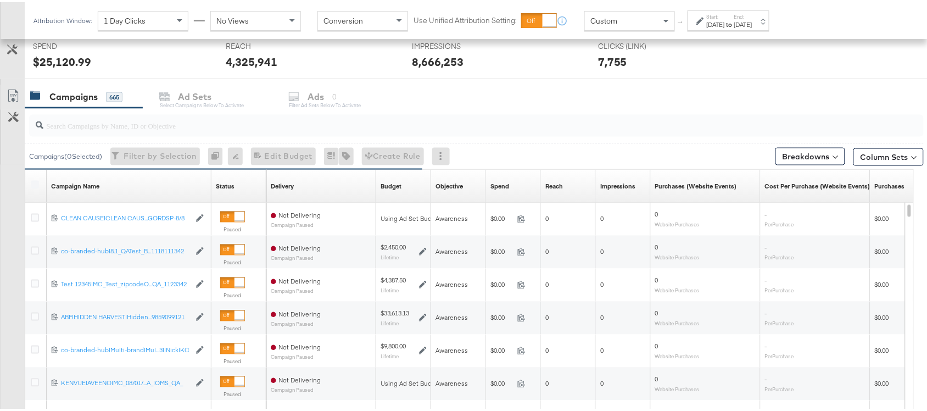
scroll to position [416, 0]
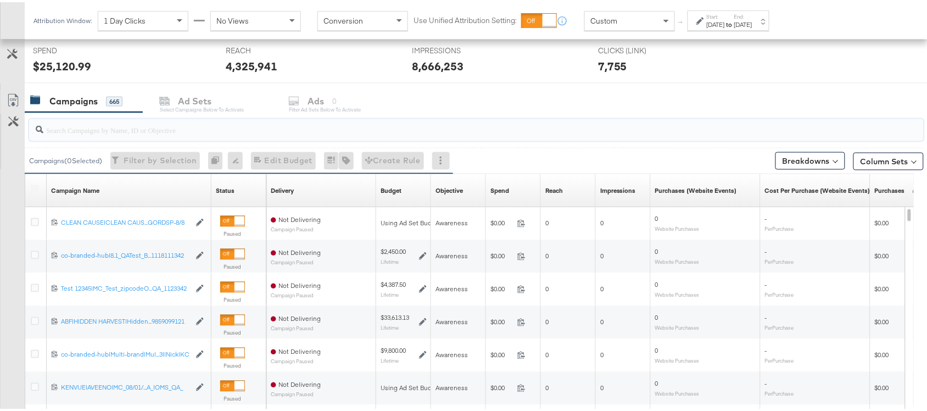
click at [116, 132] on input "search" at bounding box center [442, 123] width 799 height 21
paste input "120229509340170307"
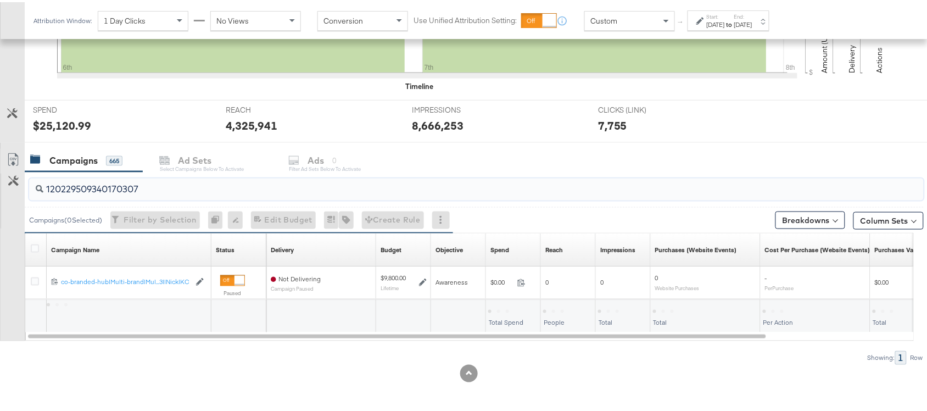
scroll to position [358, 0]
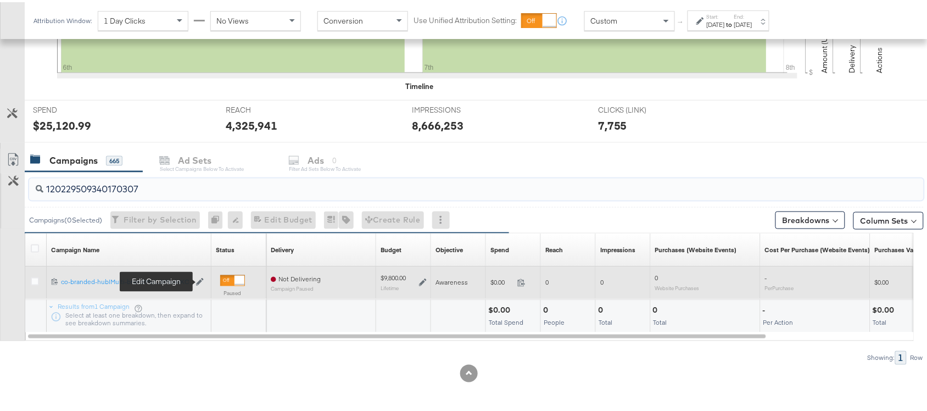
type input "120229509340170307"
click at [198, 281] on icon at bounding box center [200, 280] width 8 height 8
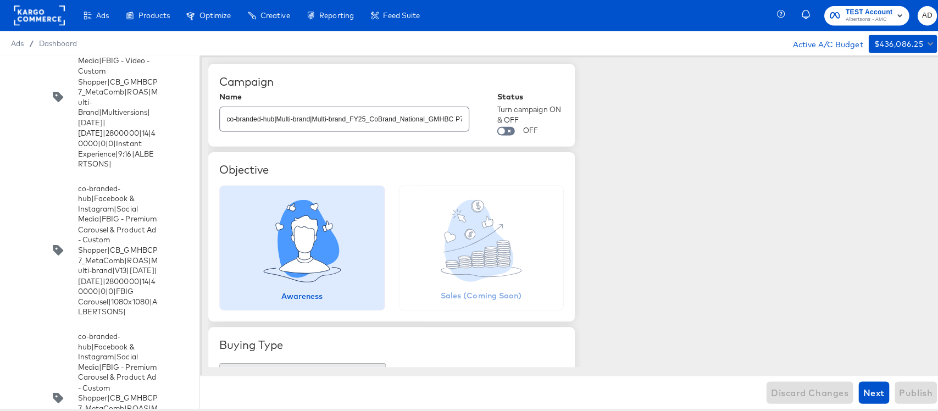
scroll to position [3010, 0]
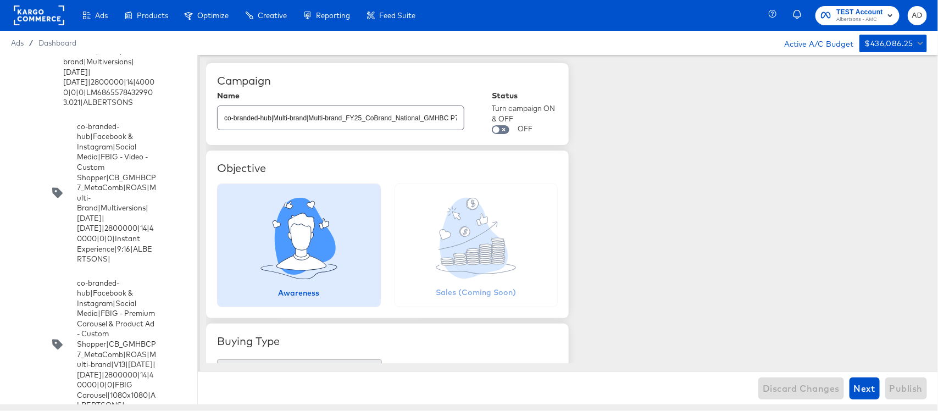
click at [742, 49] on div "Ads / Dashboard Active A/C Budget $436,086.25" at bounding box center [469, 43] width 938 height 24
